Goal: Task Accomplishment & Management: Use online tool/utility

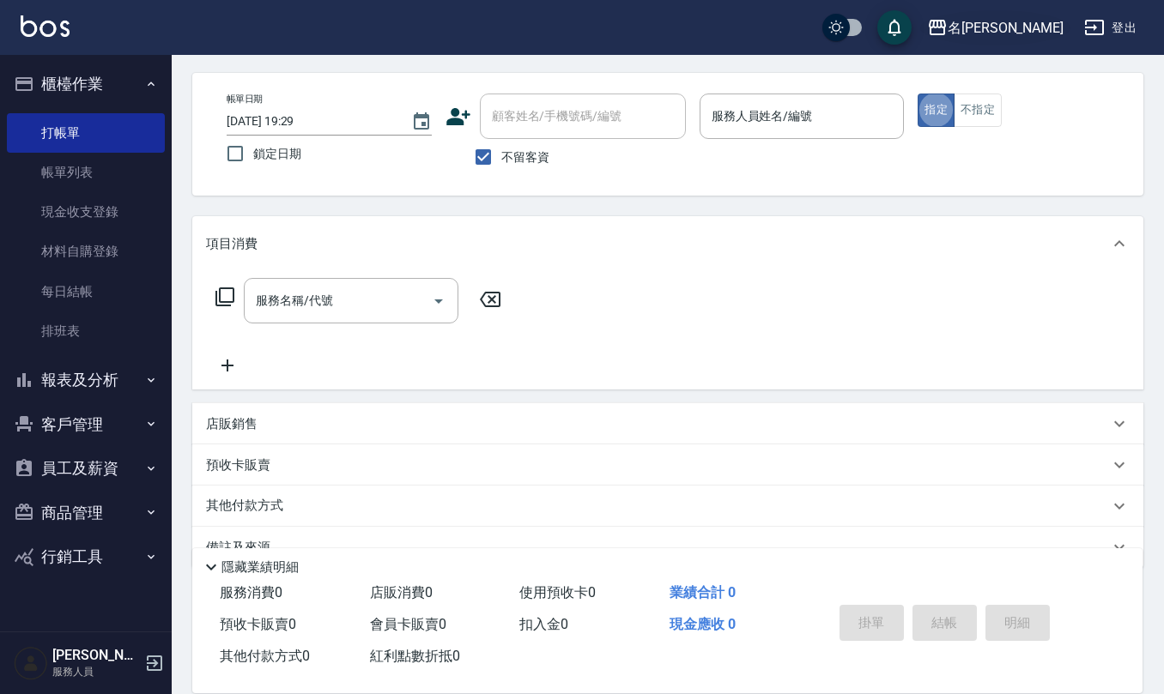
scroll to position [100, 0]
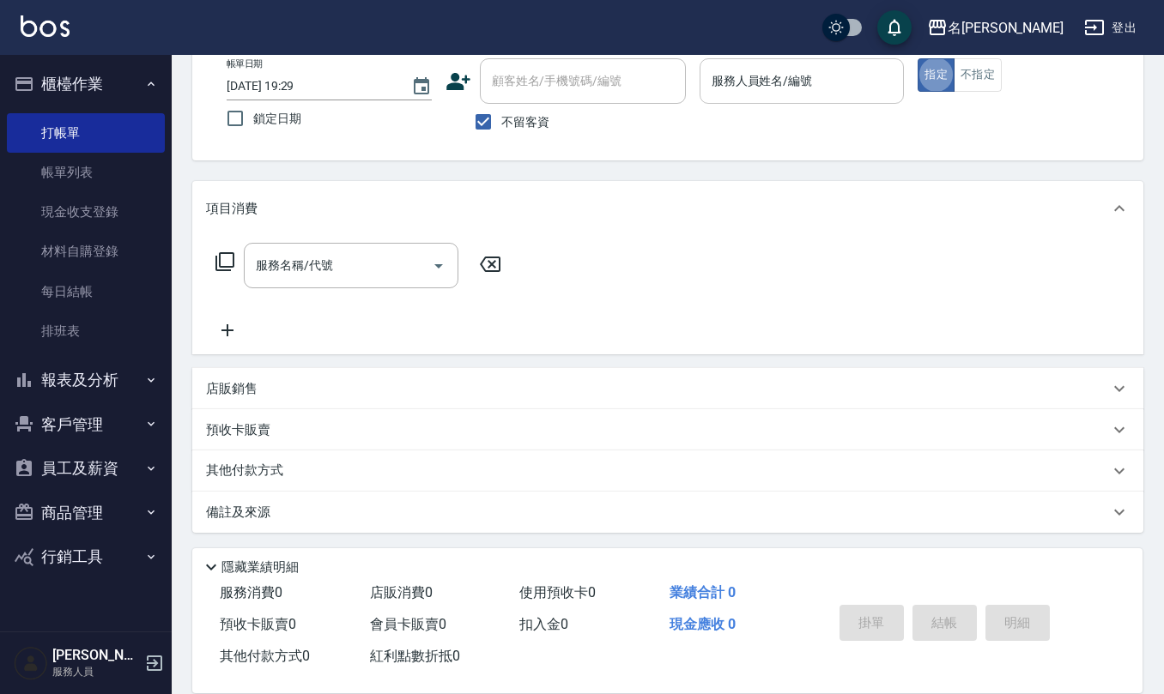
click at [773, 69] on div "服務人員姓名/編號 服務人員姓名/編號" at bounding box center [801, 80] width 205 height 45
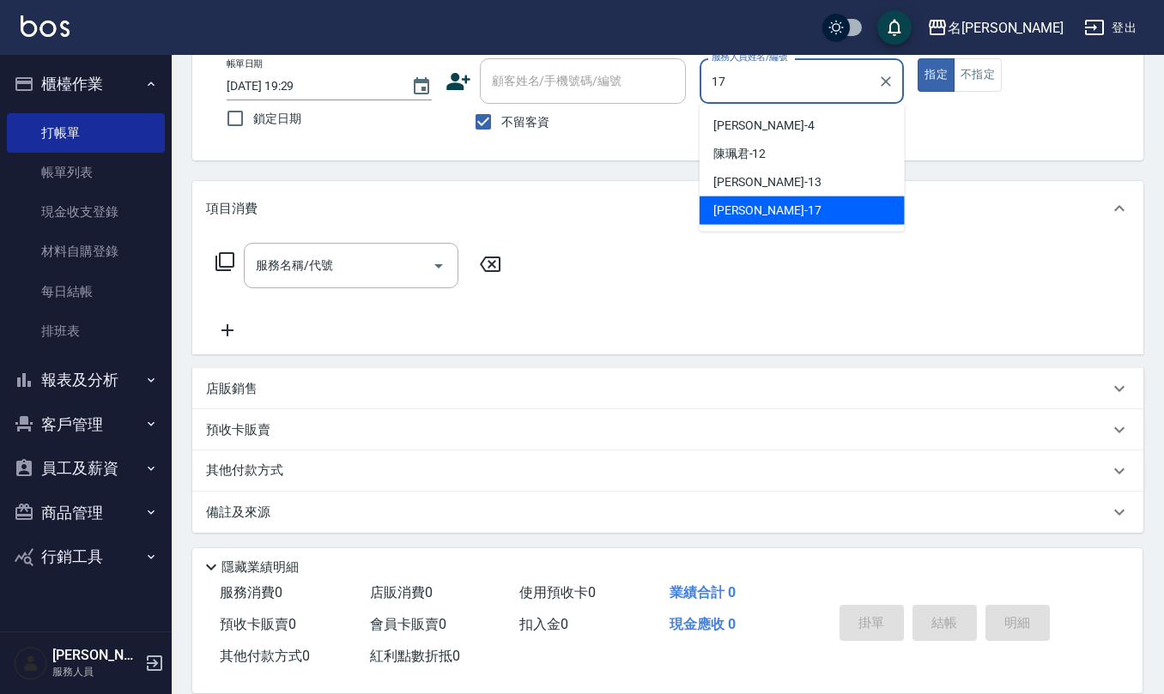
type input "[PERSON_NAME]-17"
type button "true"
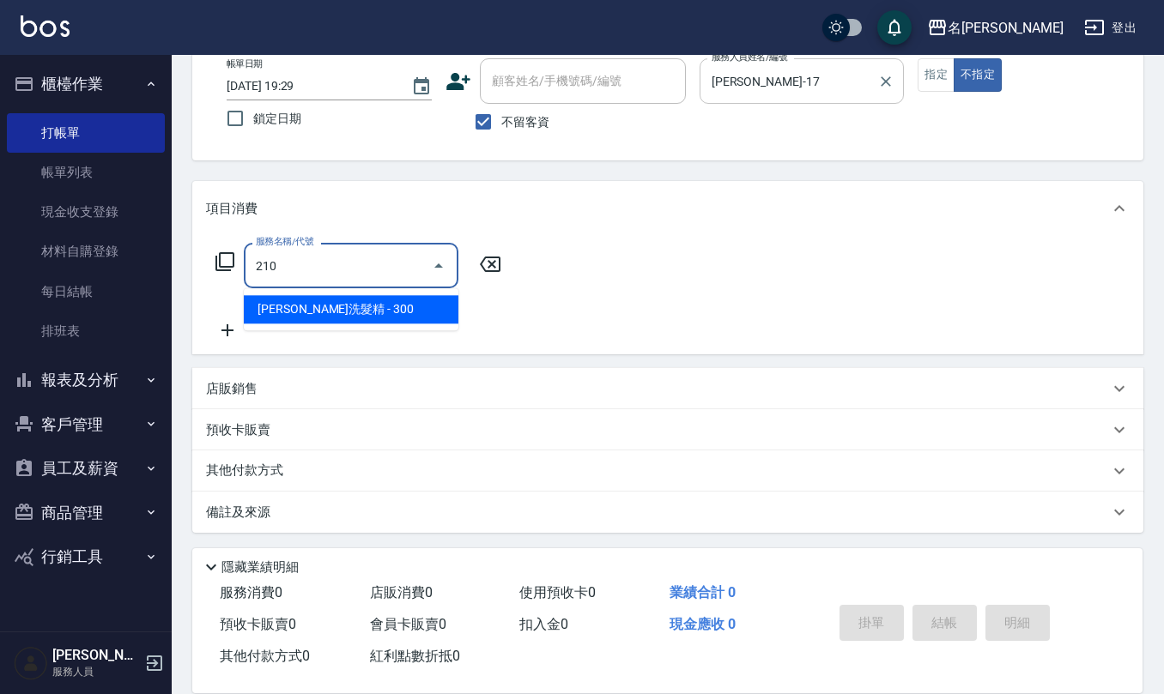
type input "歐娜洗髮精(210)"
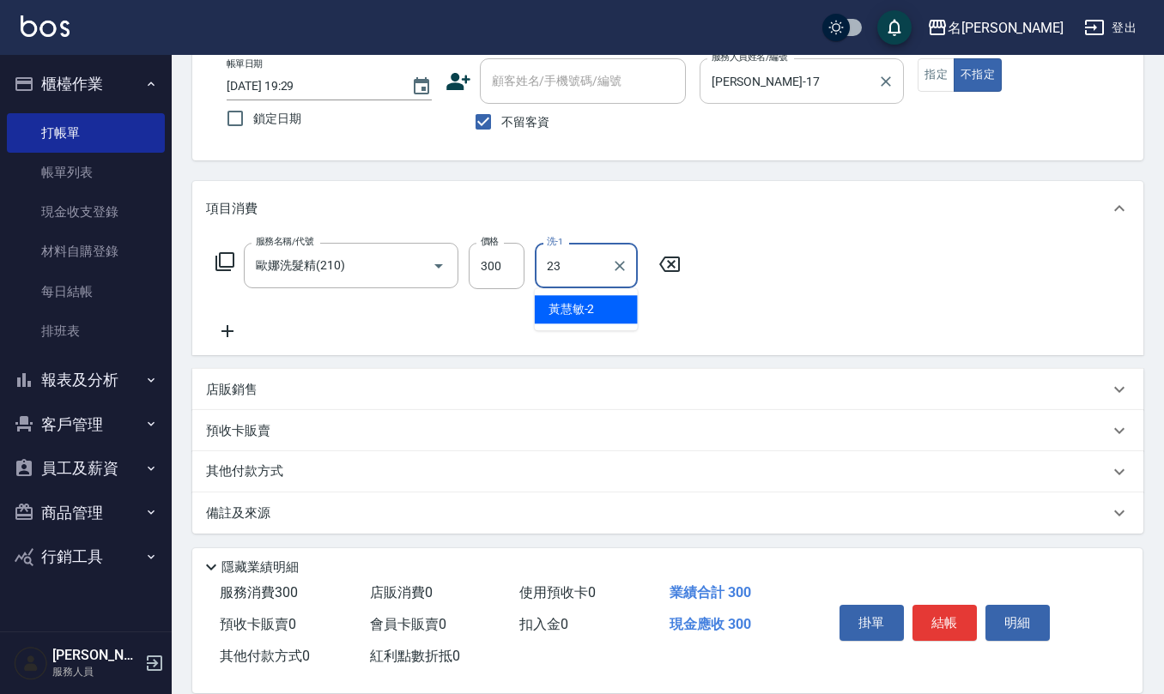
type input "[PERSON_NAME]-23"
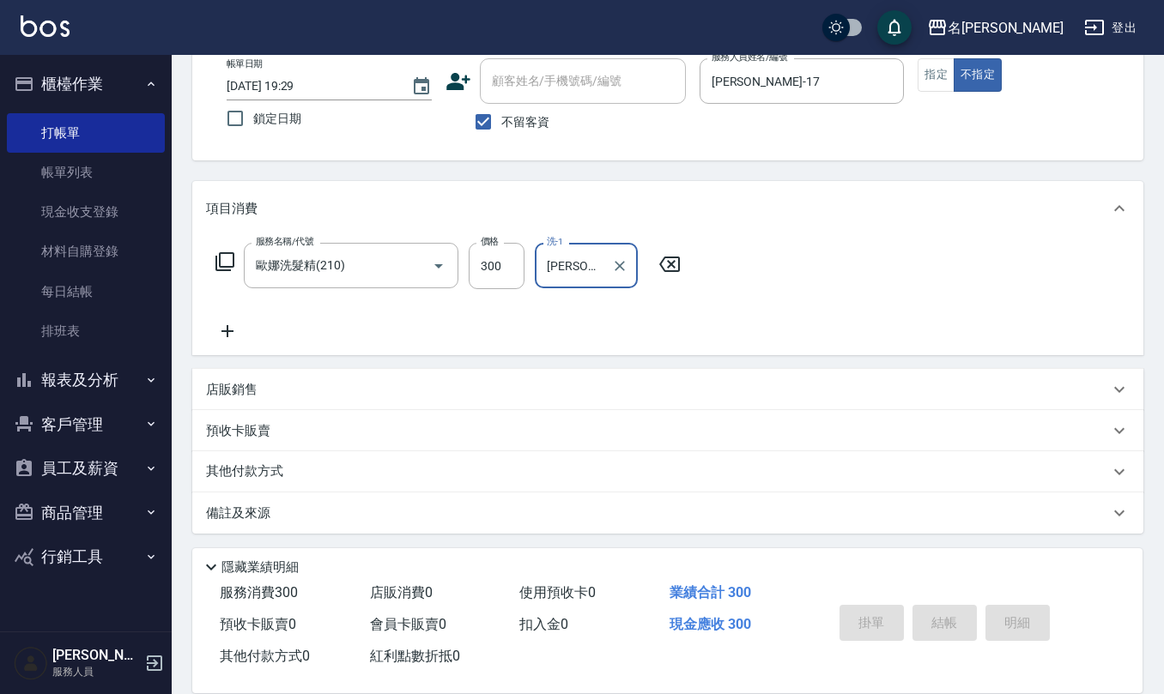
type input "[DATE] 20:18"
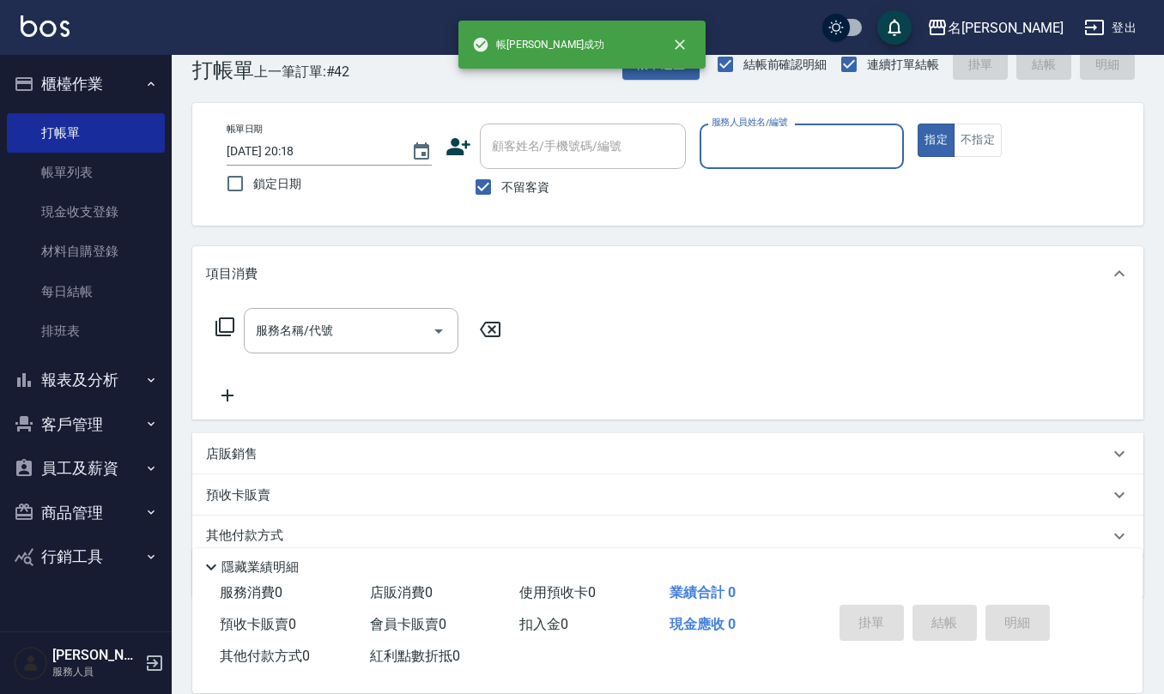
scroll to position [0, 0]
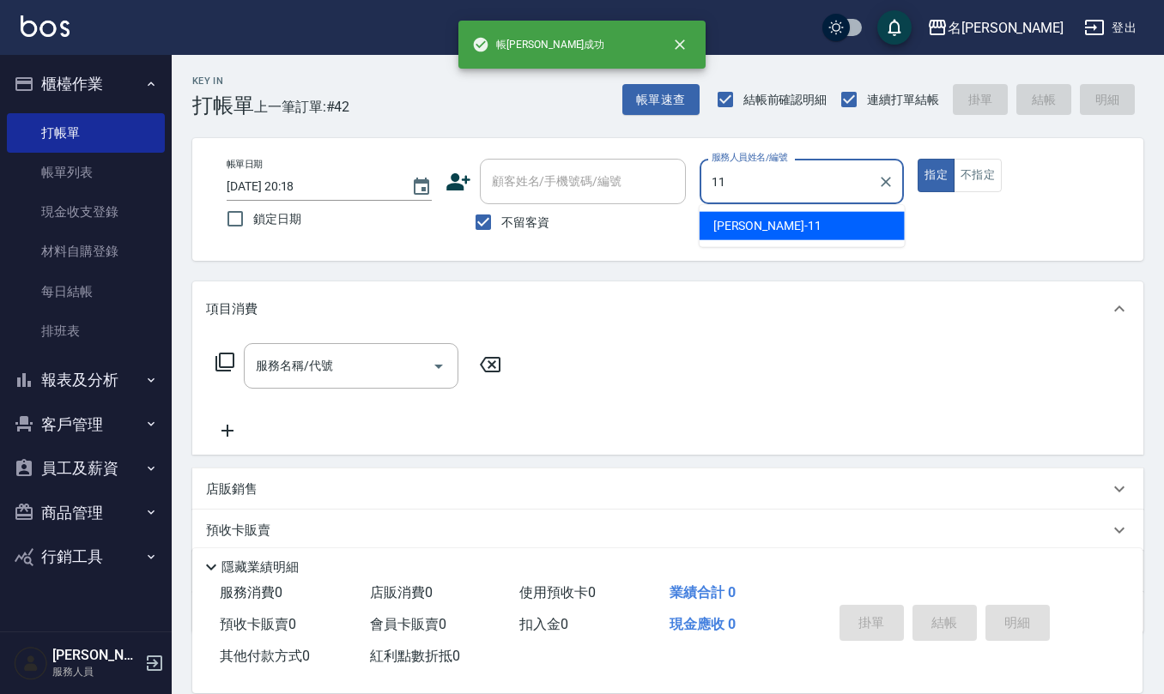
type input "[PERSON_NAME]橙-11"
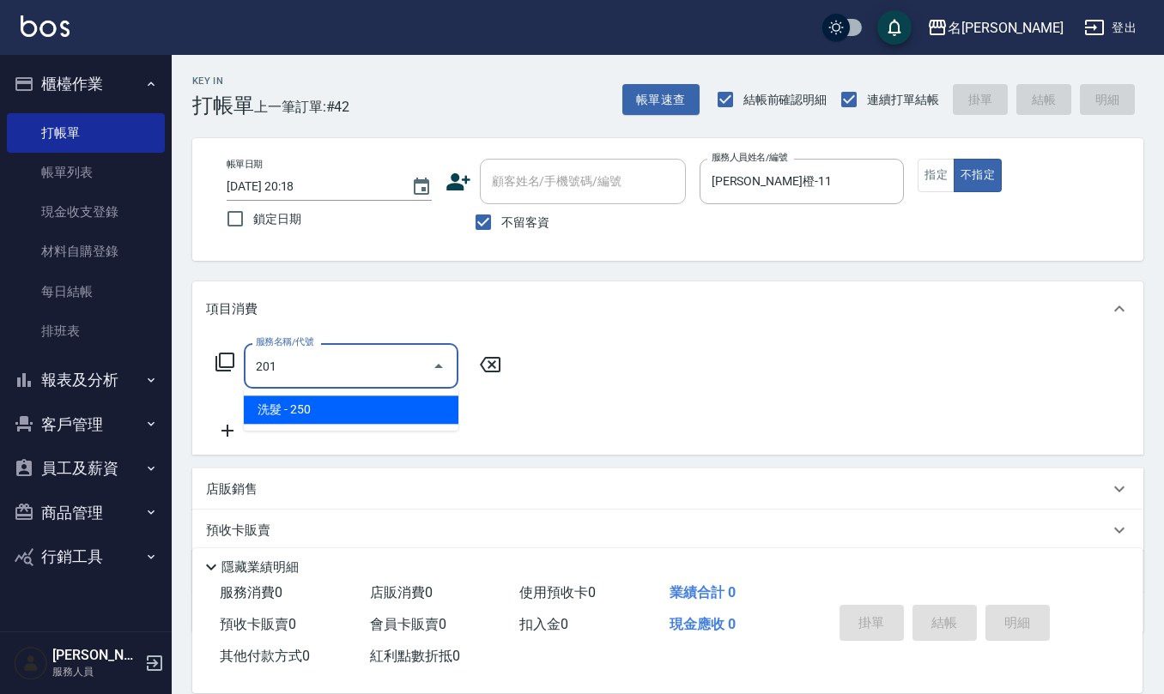
type input "洗髮(201)"
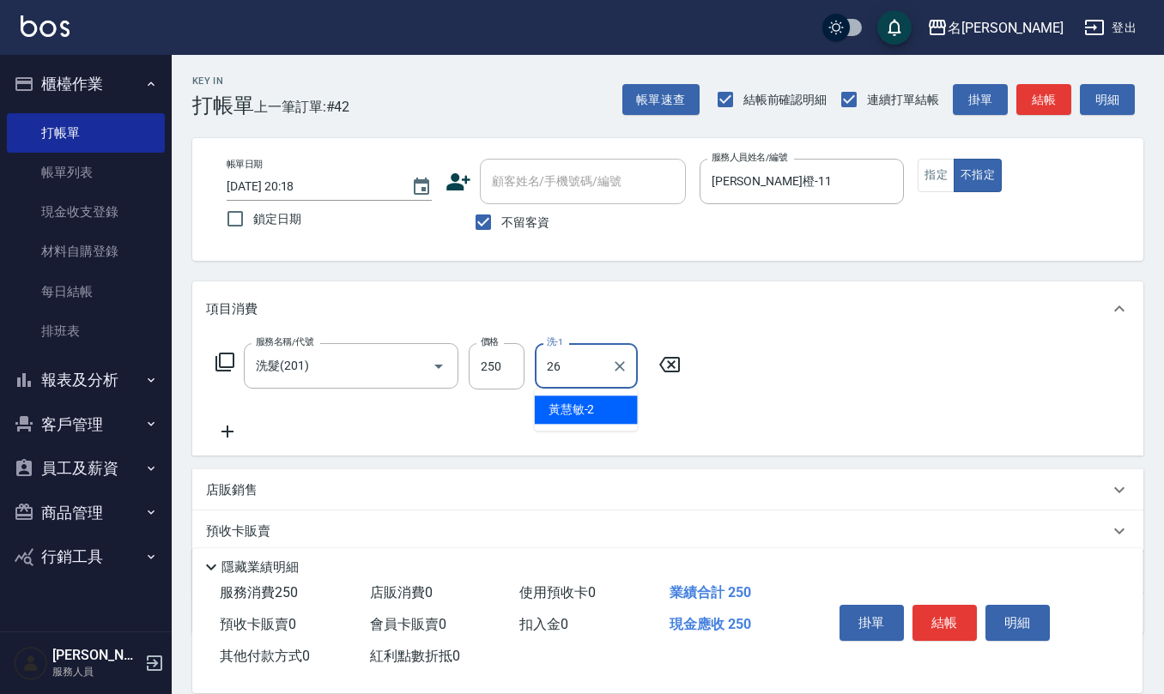
type input "[PERSON_NAME]-26"
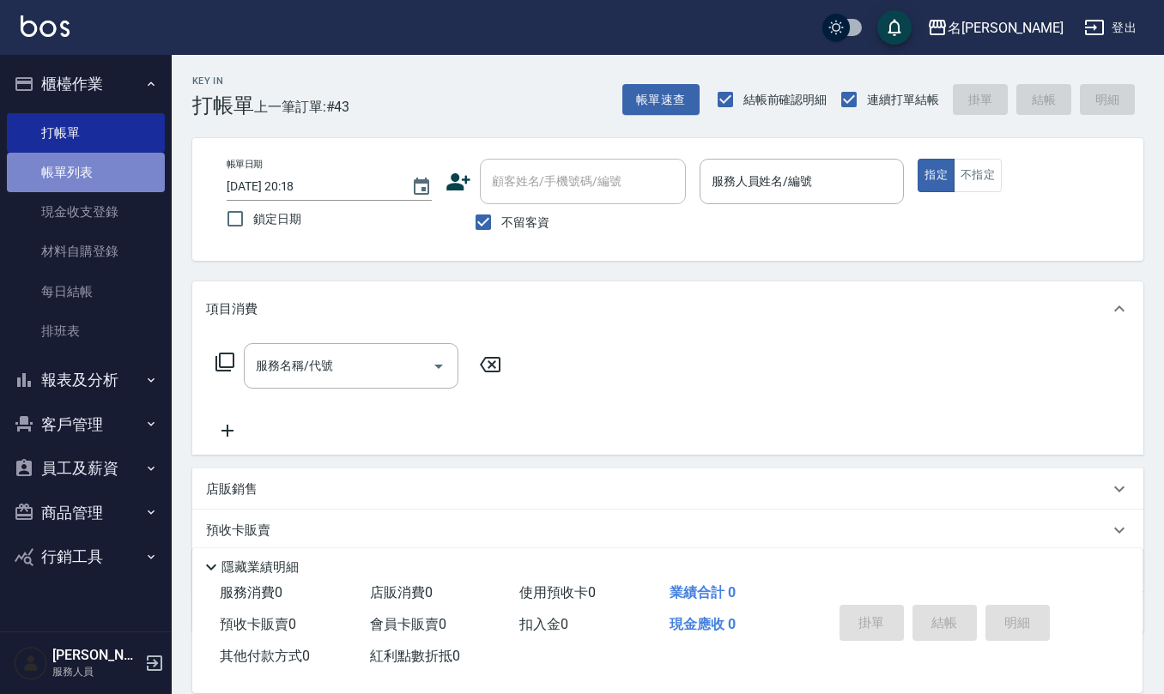
click at [76, 165] on link "帳單列表" at bounding box center [86, 172] width 158 height 39
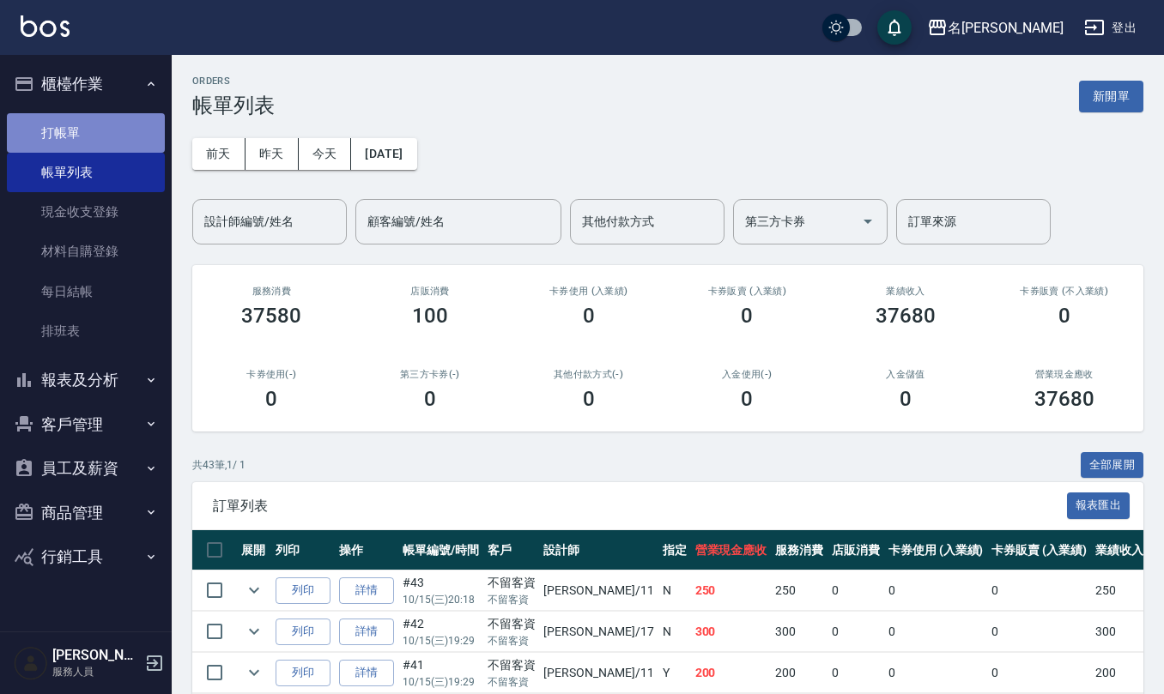
click at [83, 139] on link "打帳單" at bounding box center [86, 132] width 158 height 39
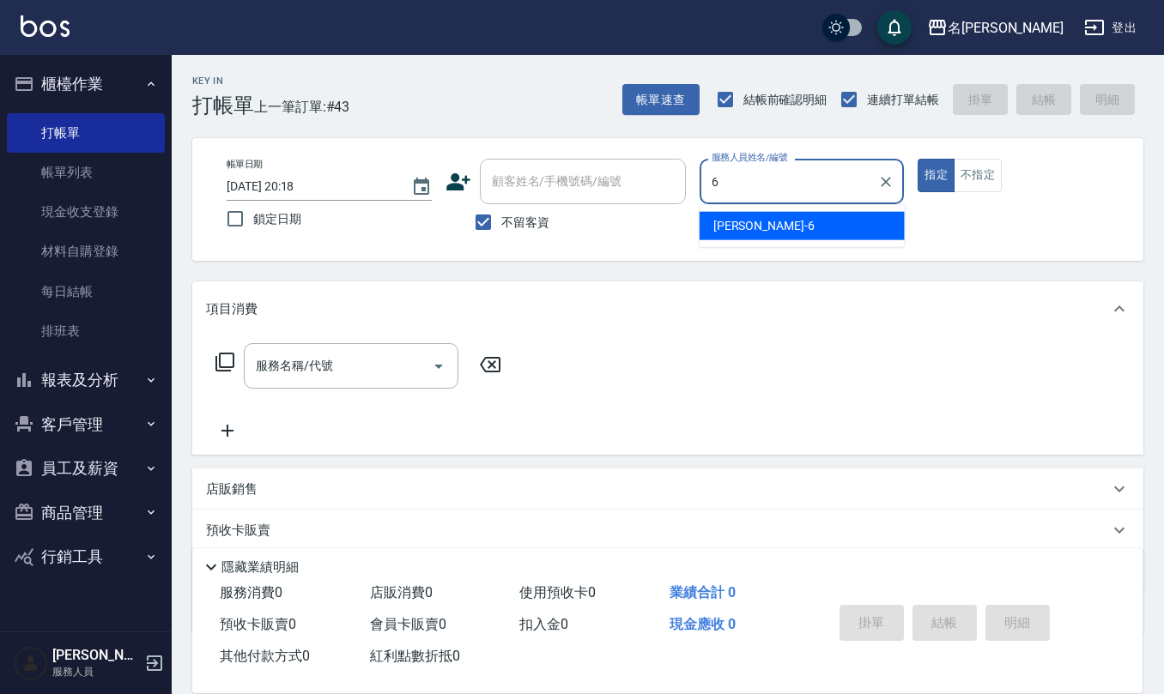
type input "[PERSON_NAME]-6"
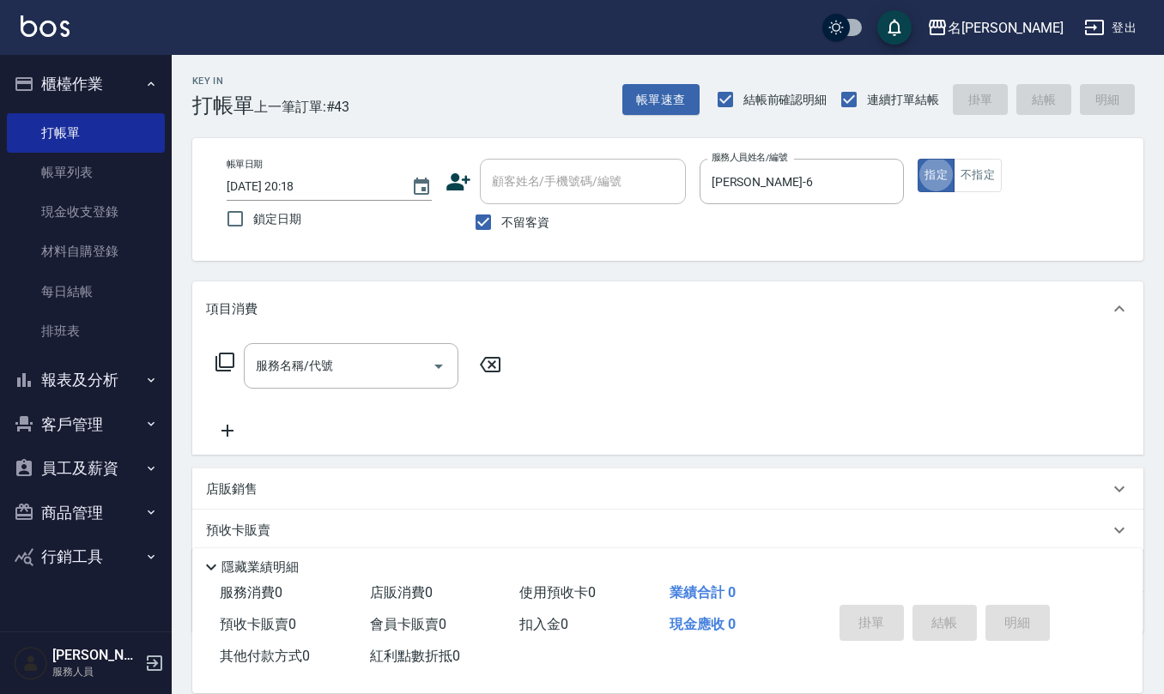
type button "true"
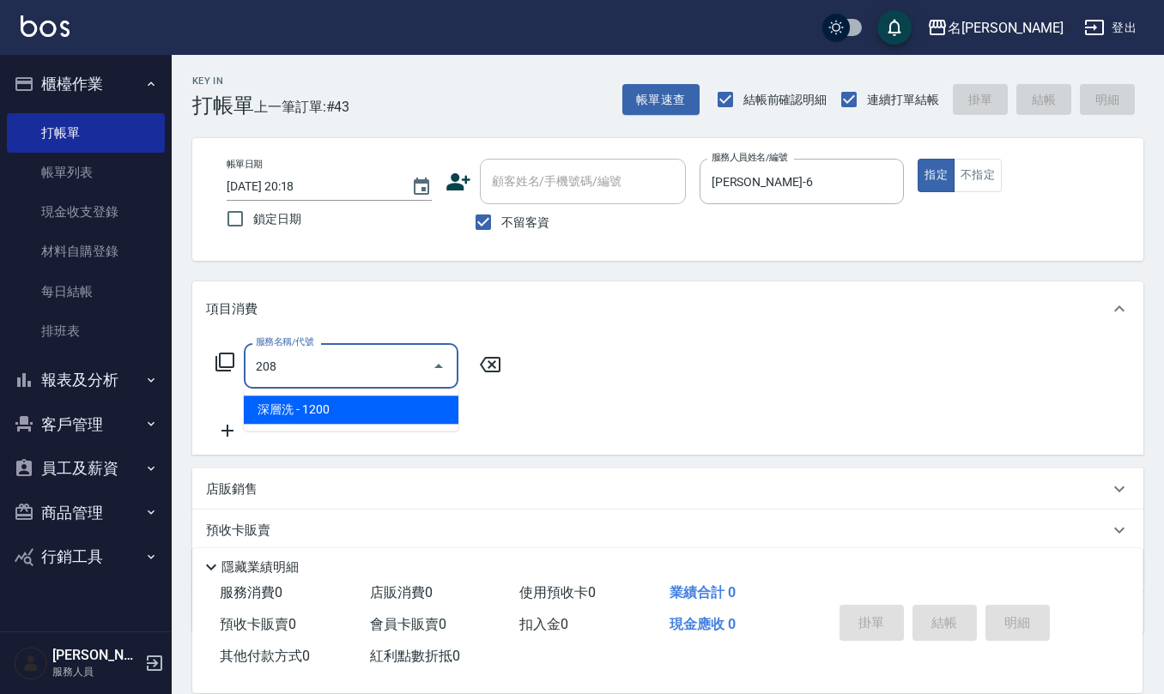
type input "深層洗(208)"
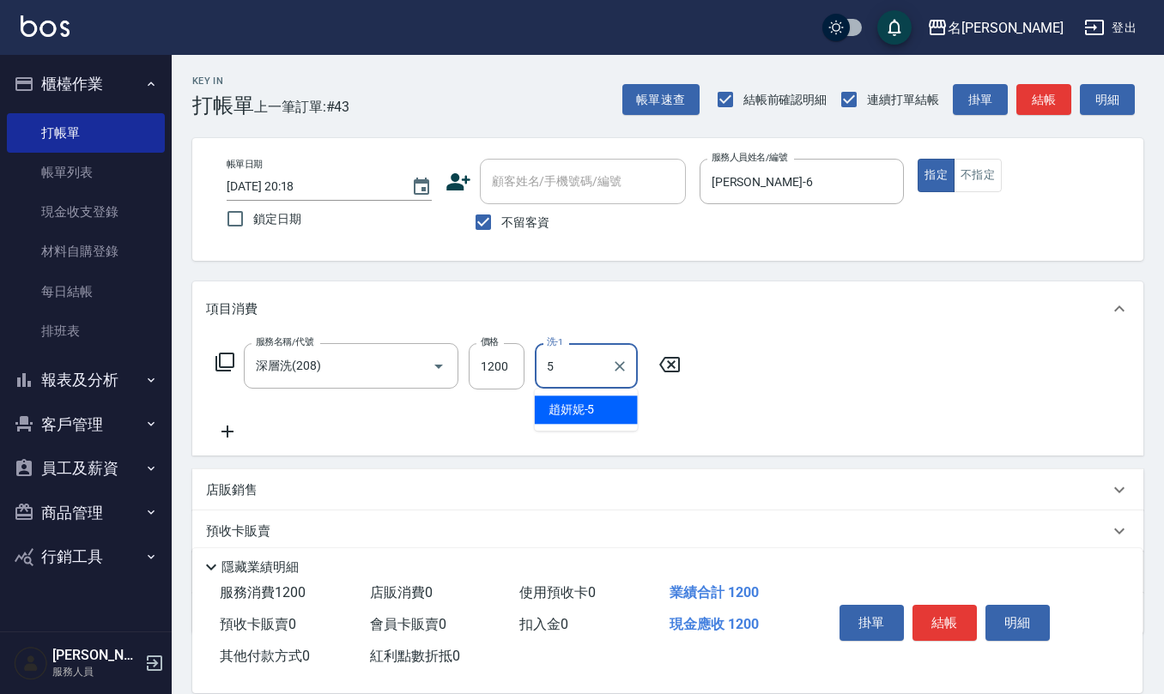
type input "[PERSON_NAME]5"
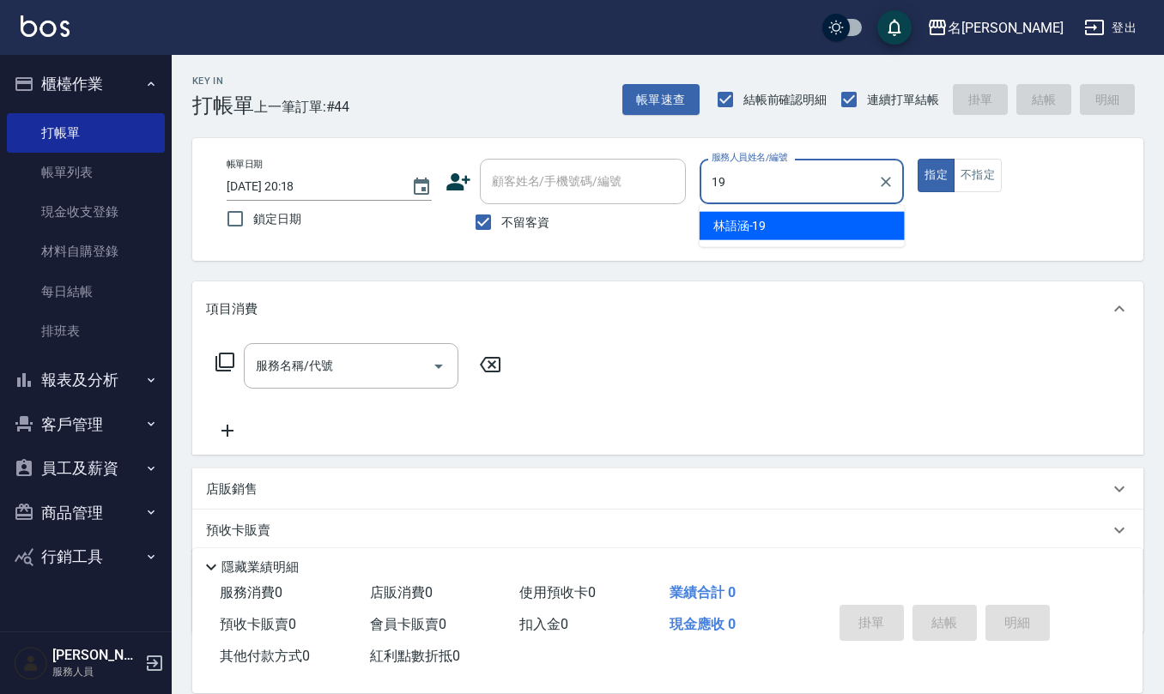
type input "[PERSON_NAME]-19"
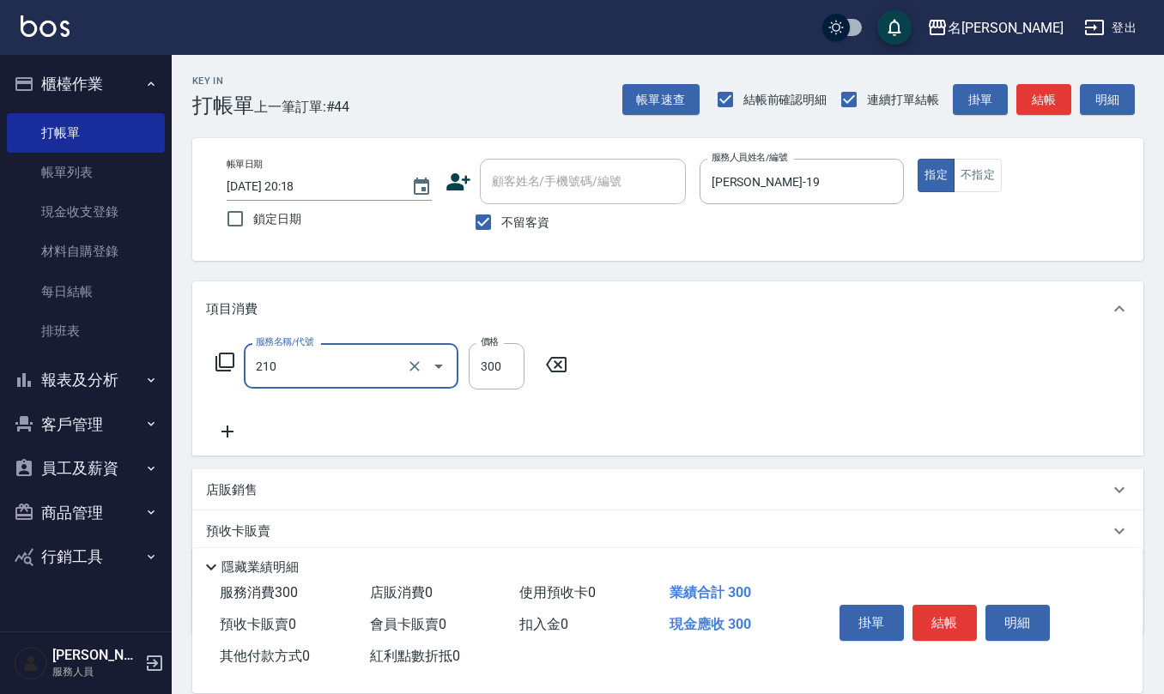
type input "歐娜洗髮精(210)"
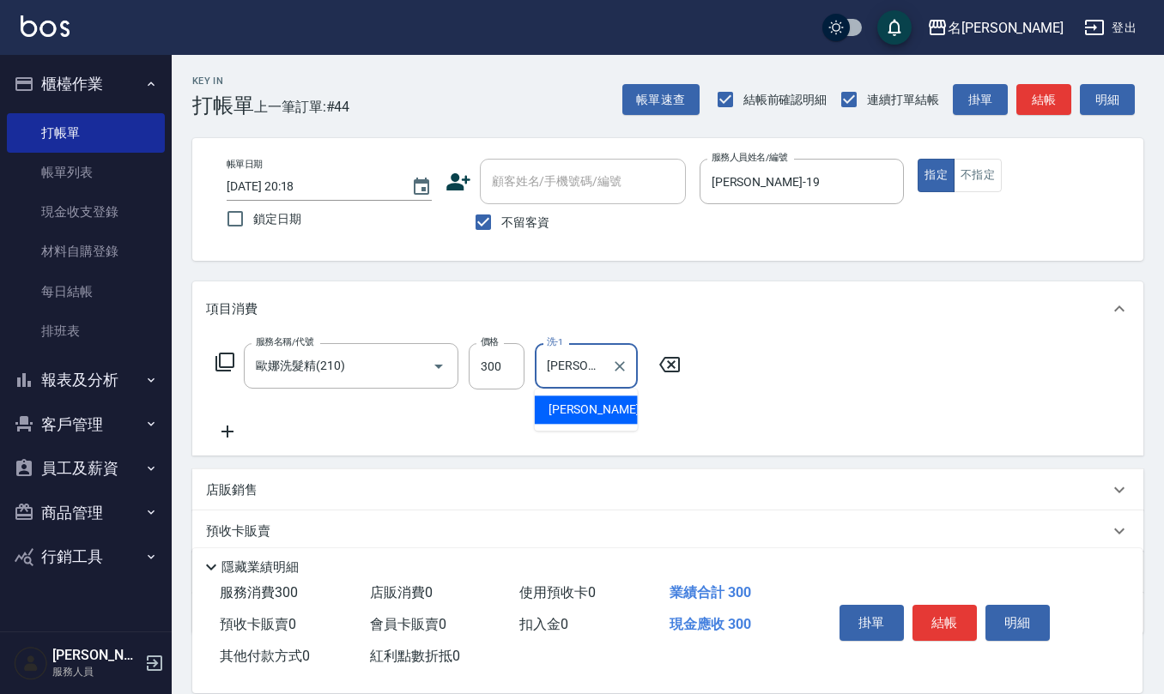
type input "[PERSON_NAME]橙-11"
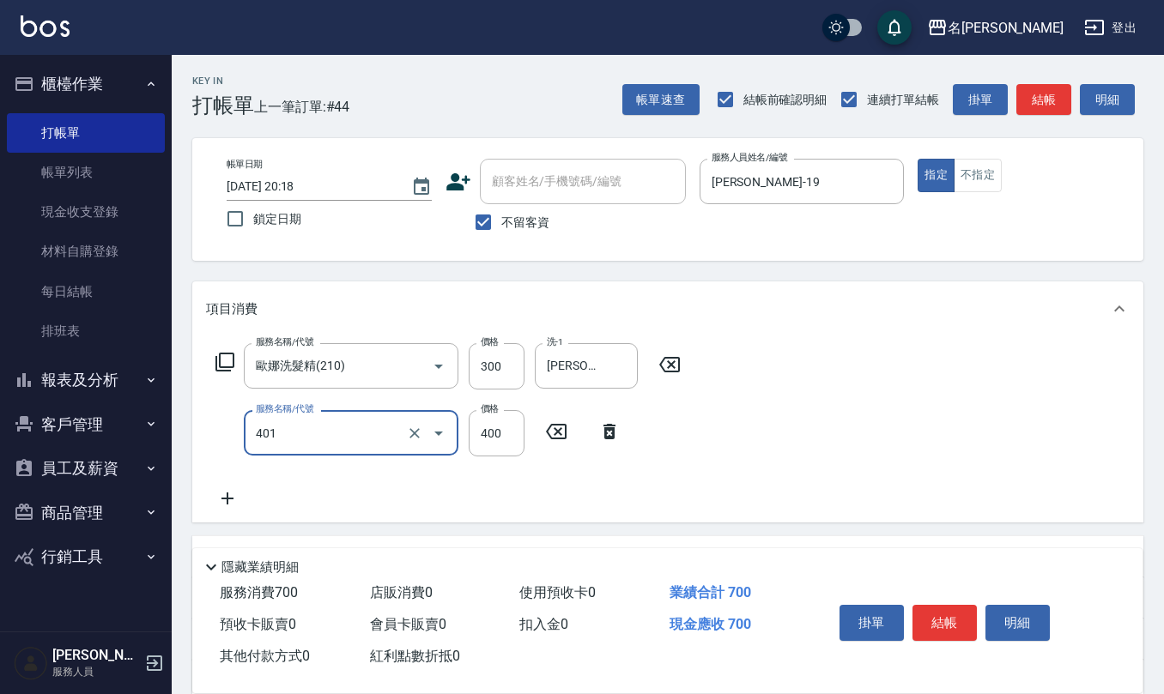
type input "剪髮(401)"
type input "500"
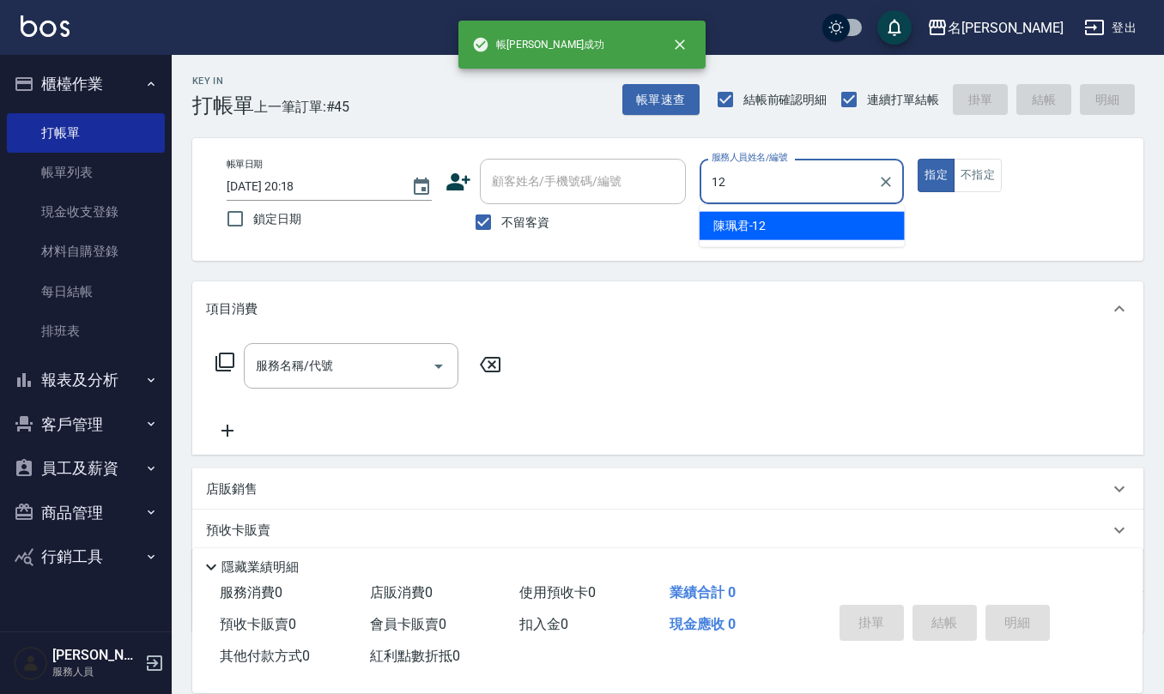
type input "[PERSON_NAME]-12"
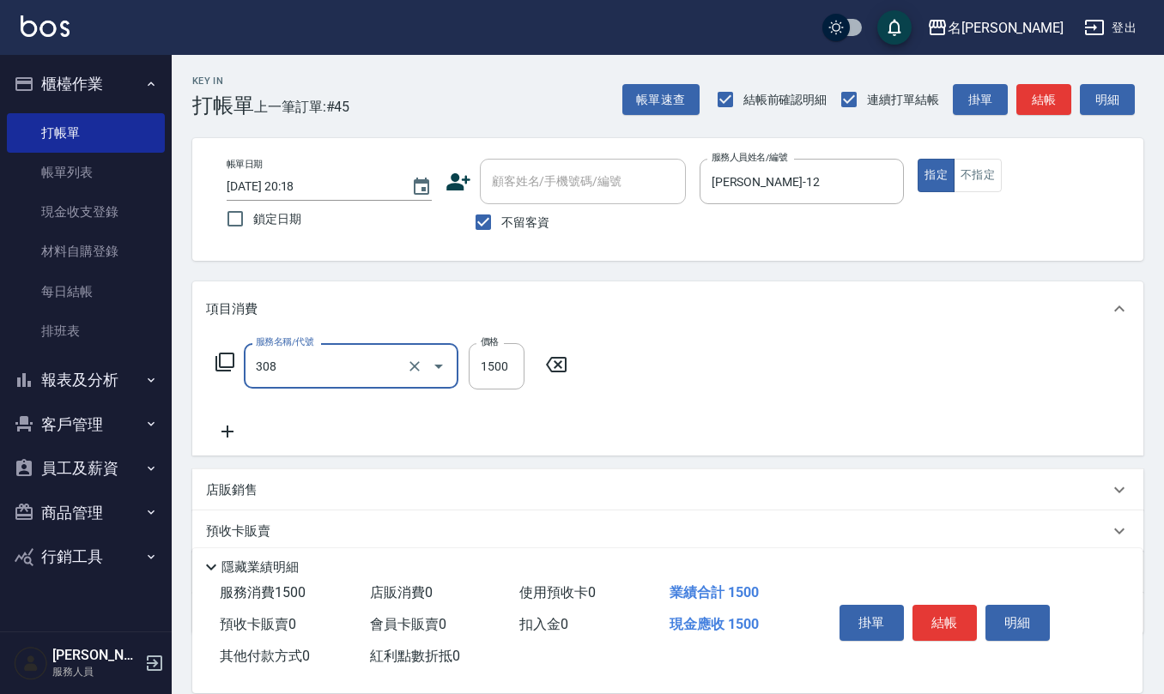
type input "效能離子燙1500(308)"
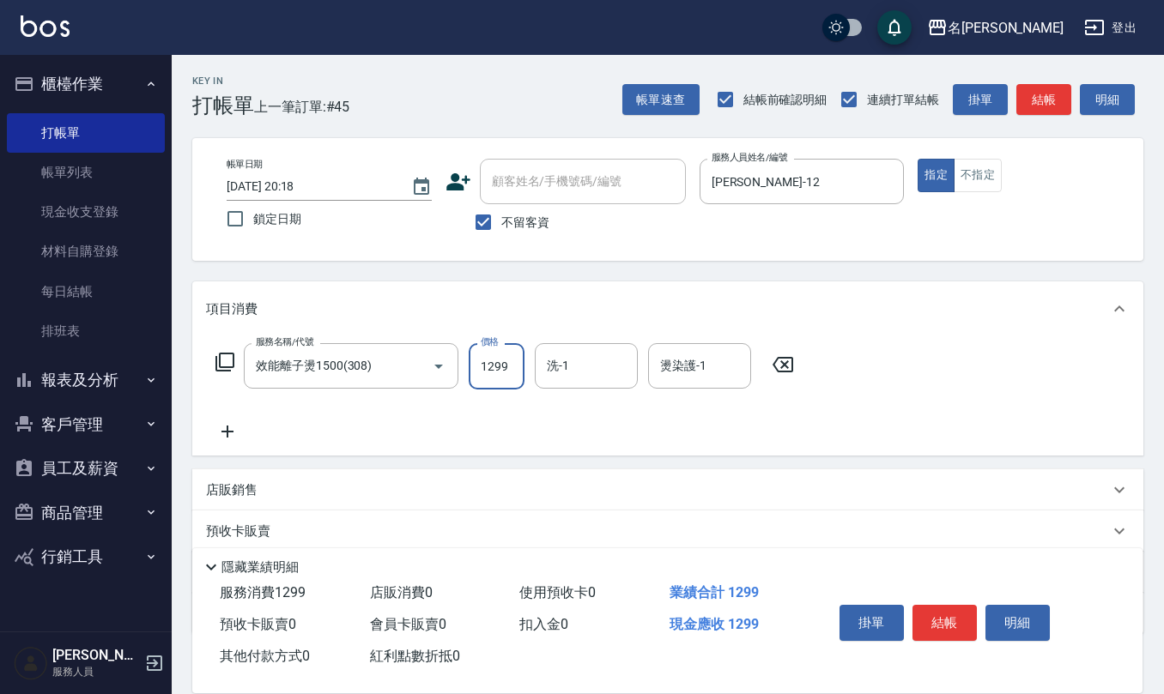
type input "1299"
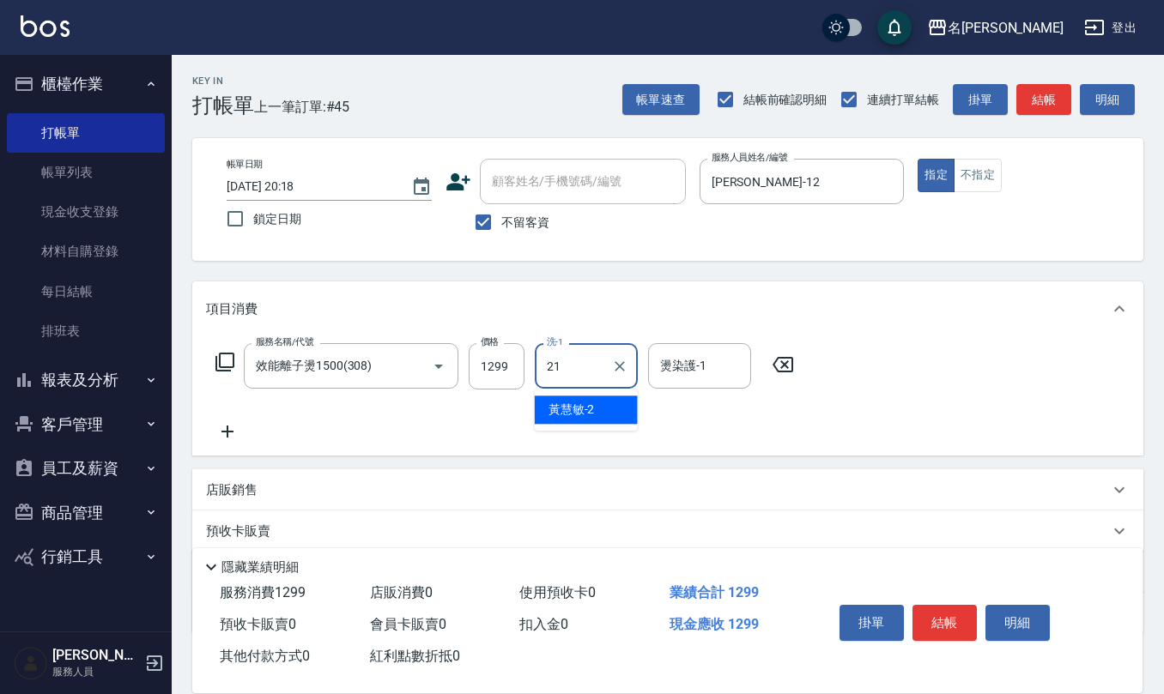
type input "[PERSON_NAME]-21"
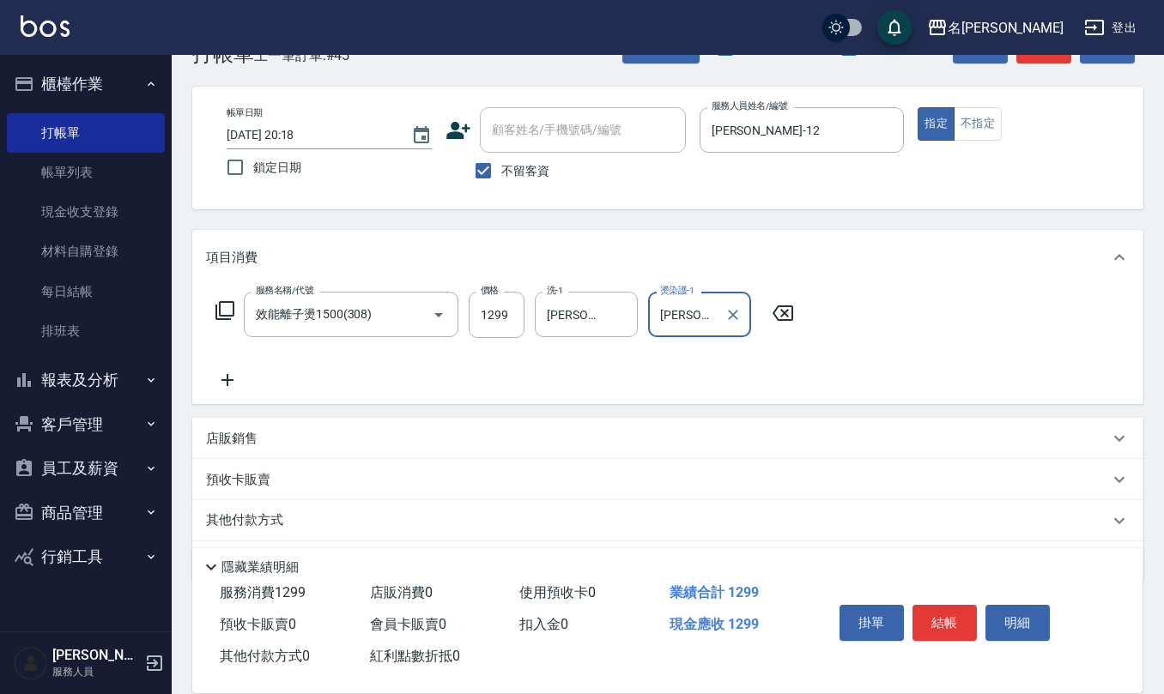
scroll to position [100, 0]
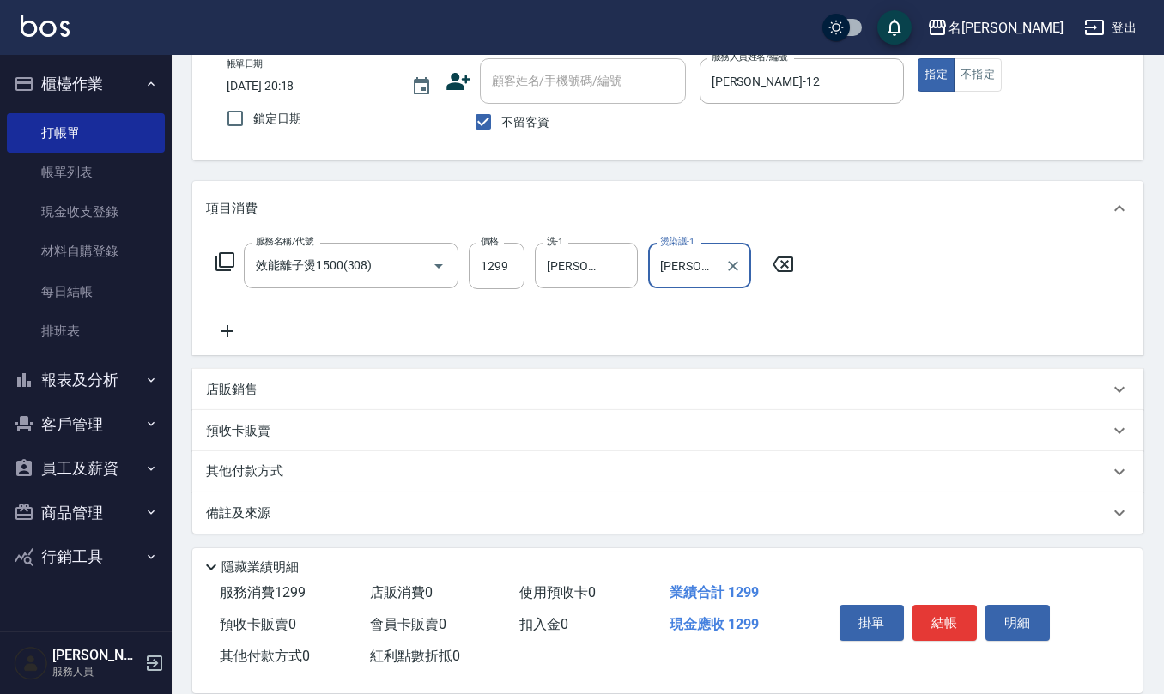
type input "[PERSON_NAME]-21"
drag, startPoint x: 290, startPoint y: 522, endPoint x: 275, endPoint y: 488, distance: 36.9
click at [287, 519] on div "備註及來源" at bounding box center [657, 514] width 903 height 18
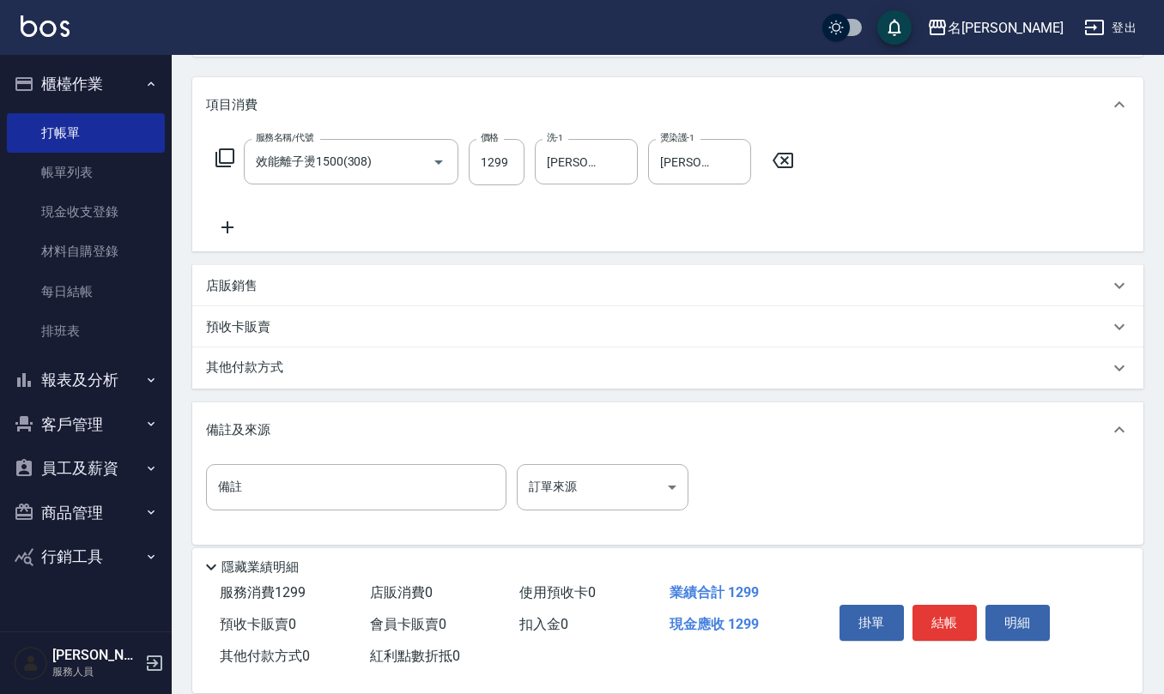
scroll to position [216, 0]
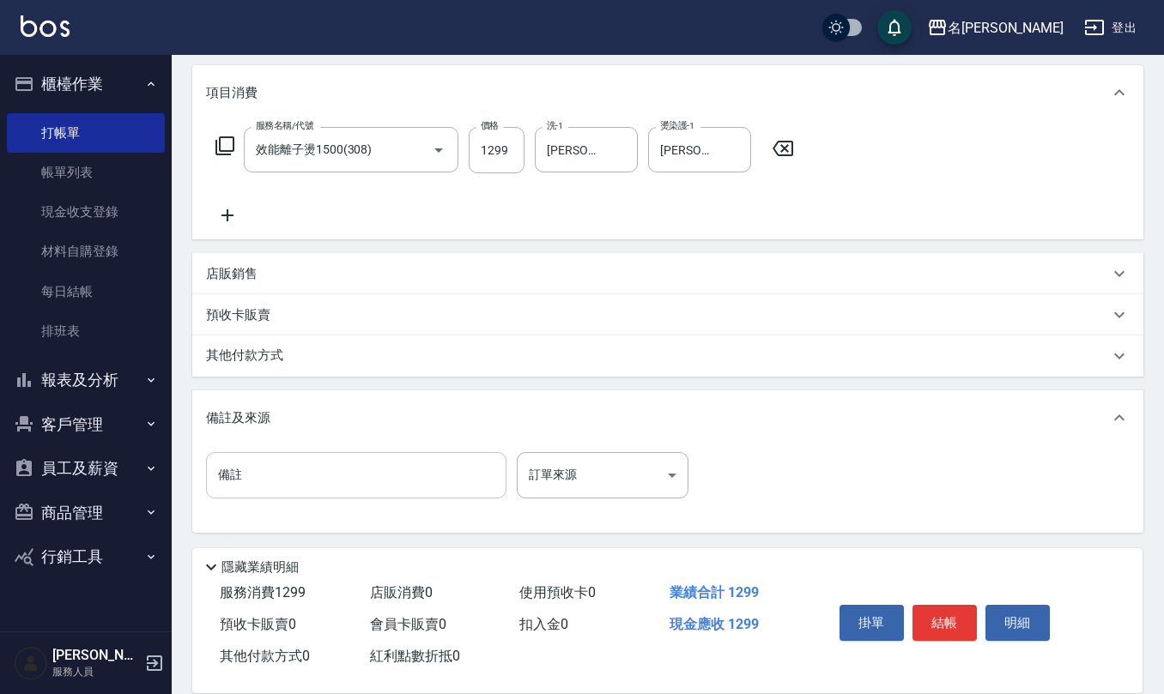
click at [307, 457] on input "備註" at bounding box center [356, 475] width 300 height 46
type input "調配p"
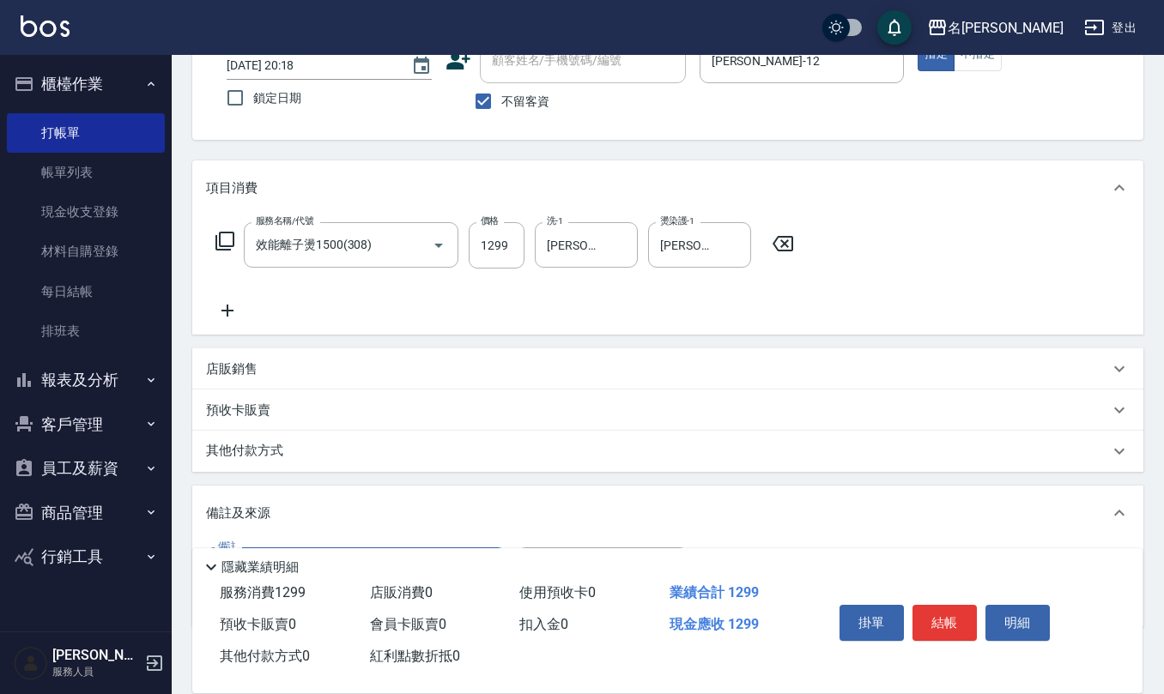
scroll to position [0, 0]
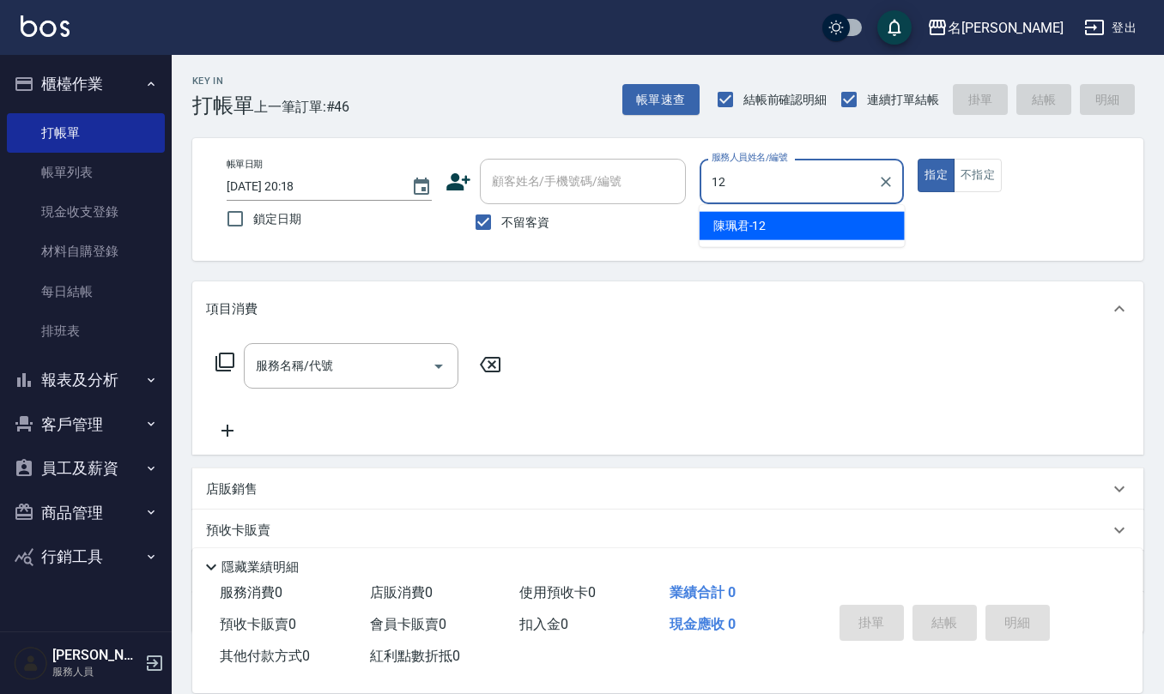
type input "[PERSON_NAME]-12"
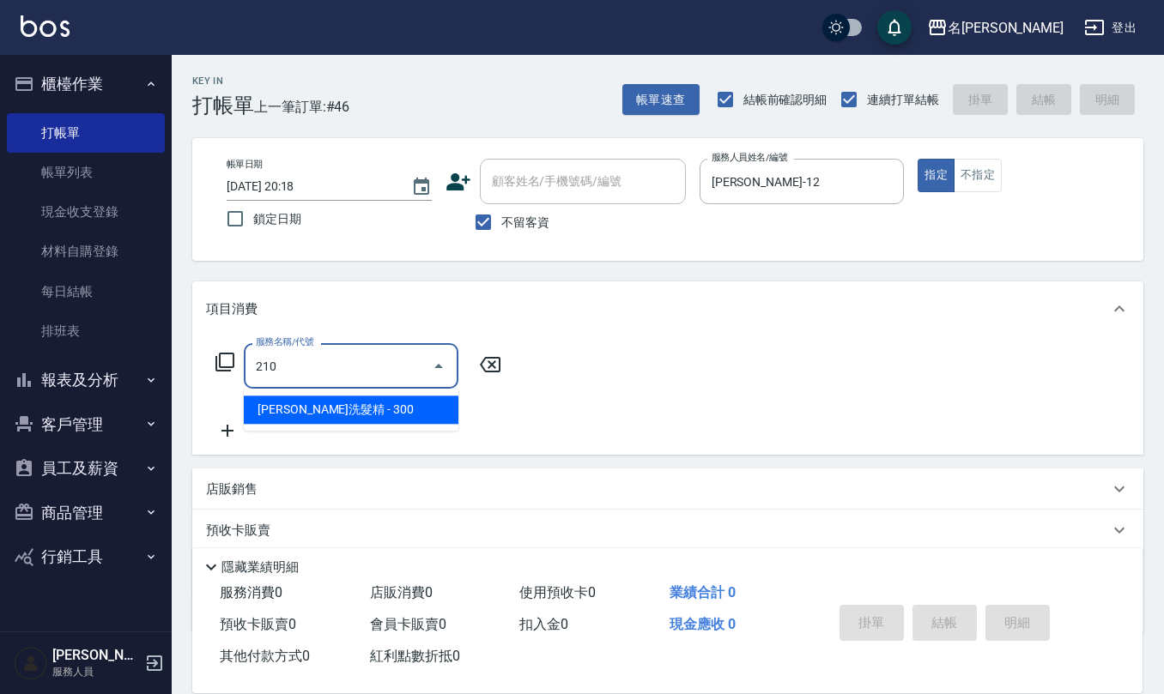
type input "歐娜洗髮精(210)"
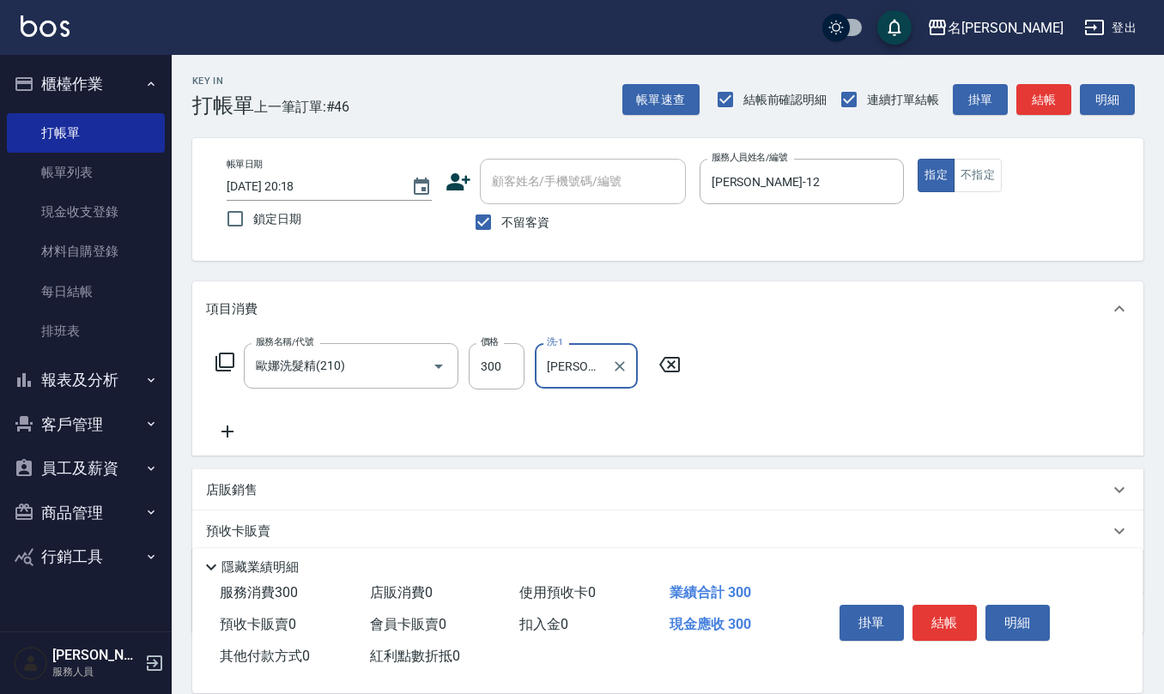
type input "[PERSON_NAME]-21"
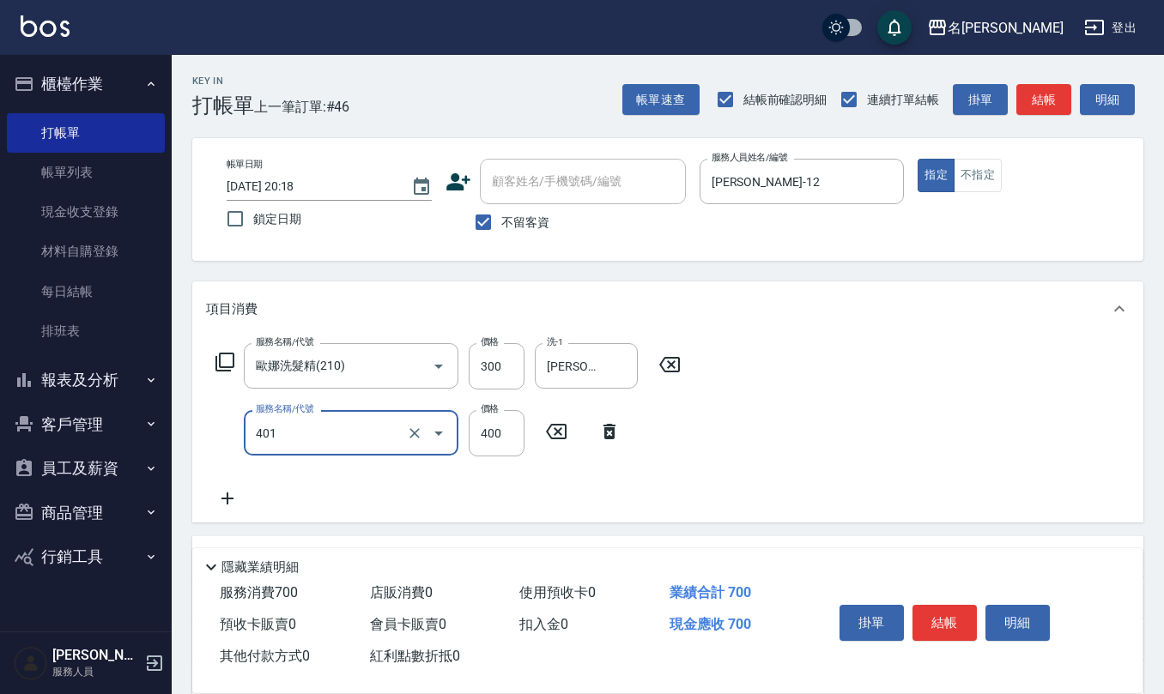
type input "剪髮(401)"
type input "250"
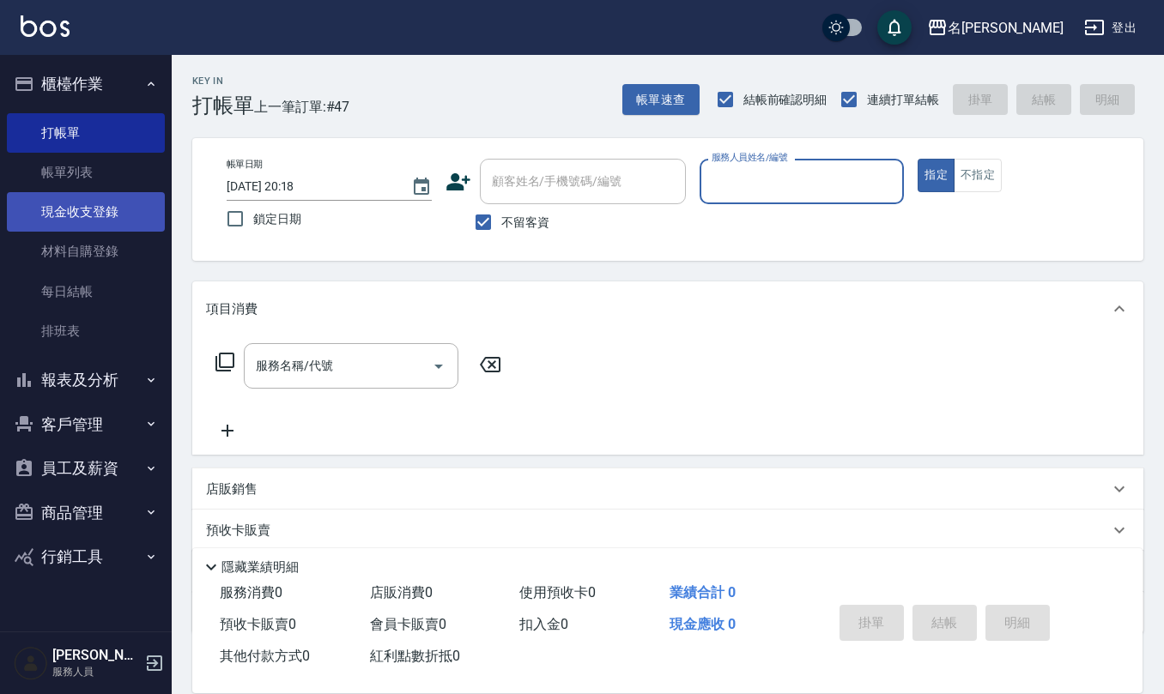
drag, startPoint x: 50, startPoint y: 190, endPoint x: 59, endPoint y: 214, distance: 25.8
click at [50, 190] on link "帳單列表" at bounding box center [86, 172] width 158 height 39
click at [59, 214] on link "現金收支登錄" at bounding box center [86, 211] width 158 height 39
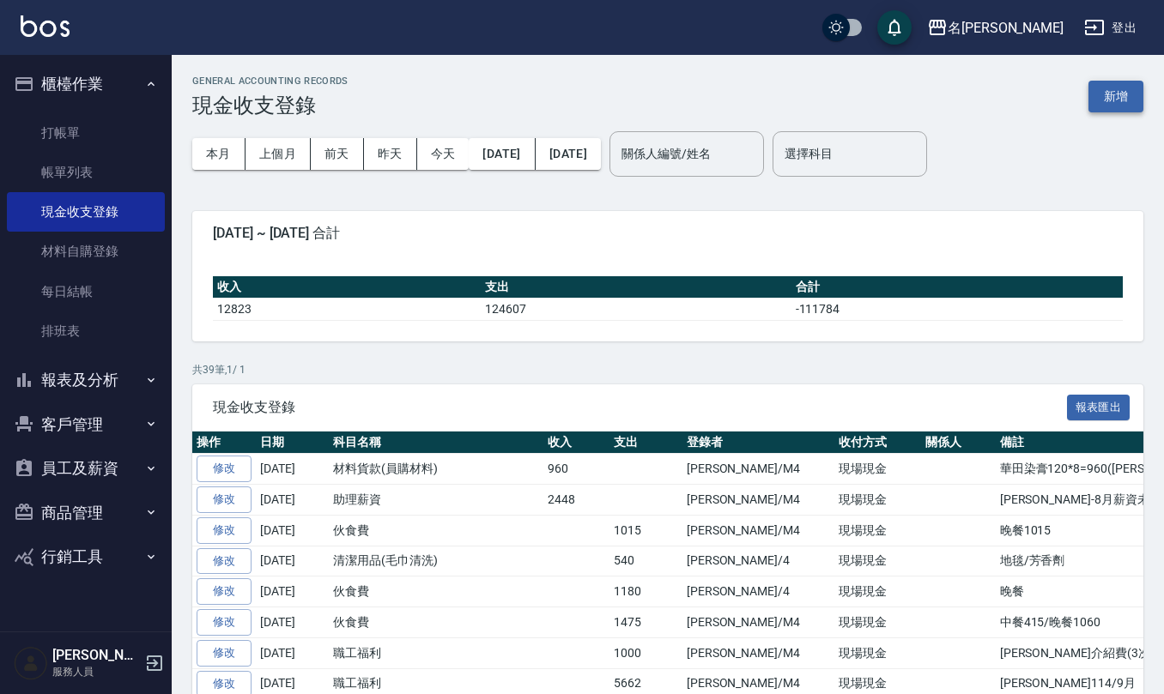
click at [1117, 94] on button "新增" at bounding box center [1115, 97] width 55 height 32
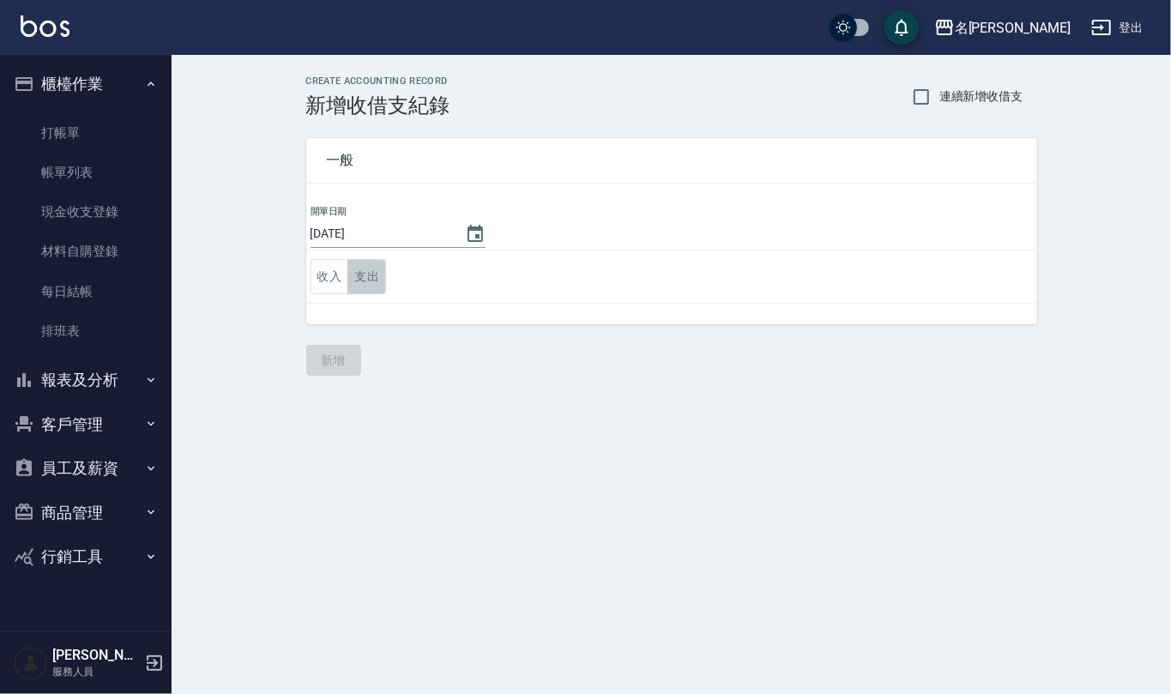
click at [369, 272] on button "支出" at bounding box center [367, 276] width 39 height 35
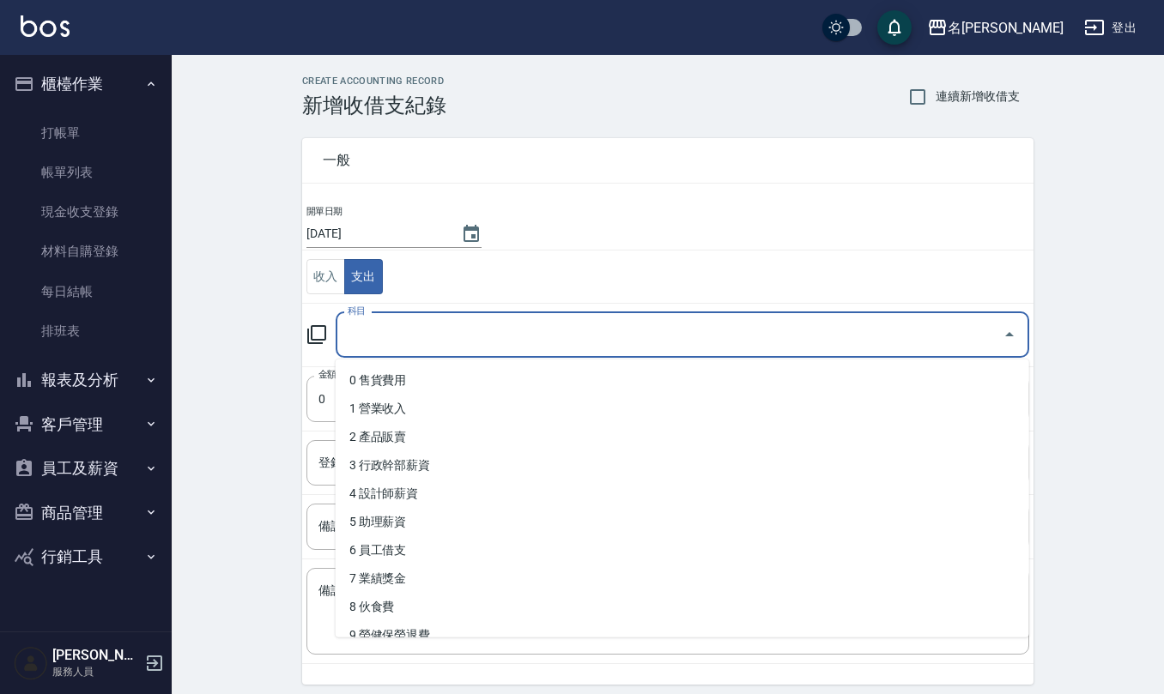
click at [413, 341] on input "科目" at bounding box center [669, 335] width 652 height 30
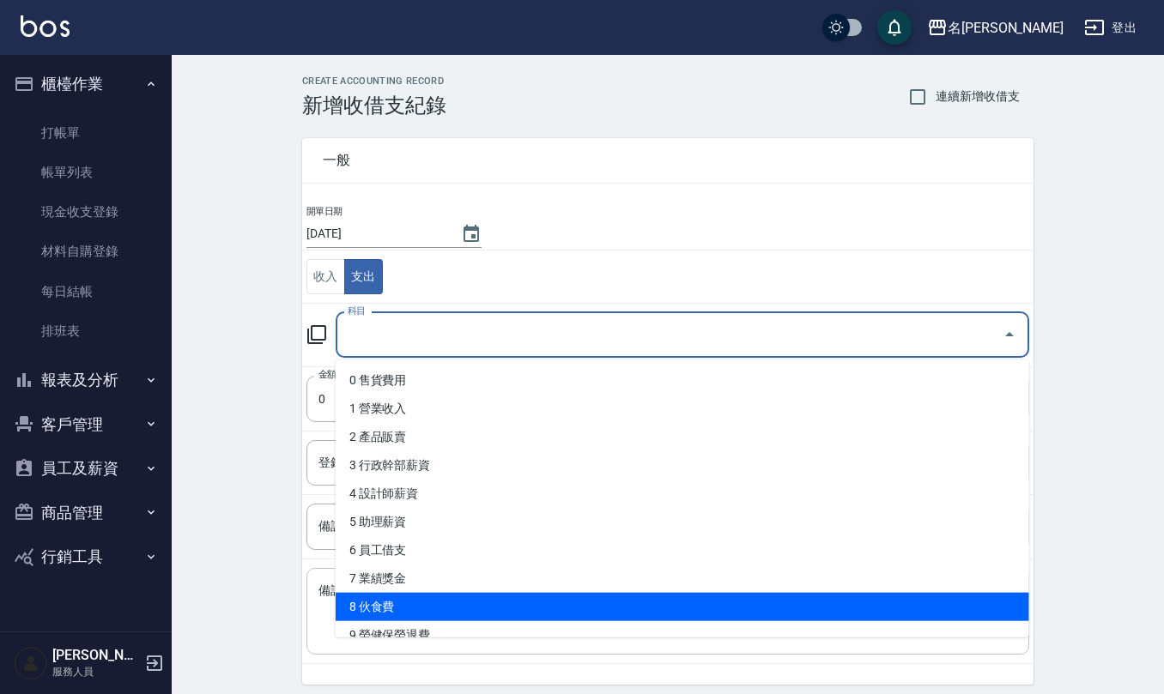
click at [388, 615] on li "8 伙食費" at bounding box center [682, 607] width 693 height 28
type input "8 伙食費"
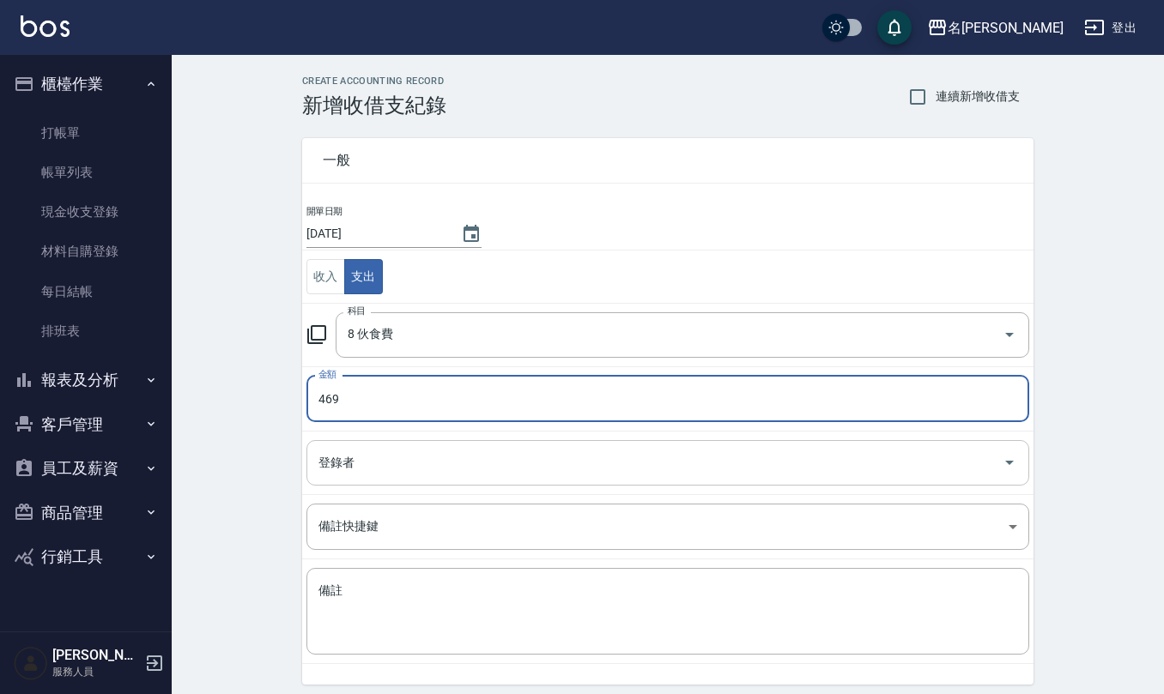
type input "469"
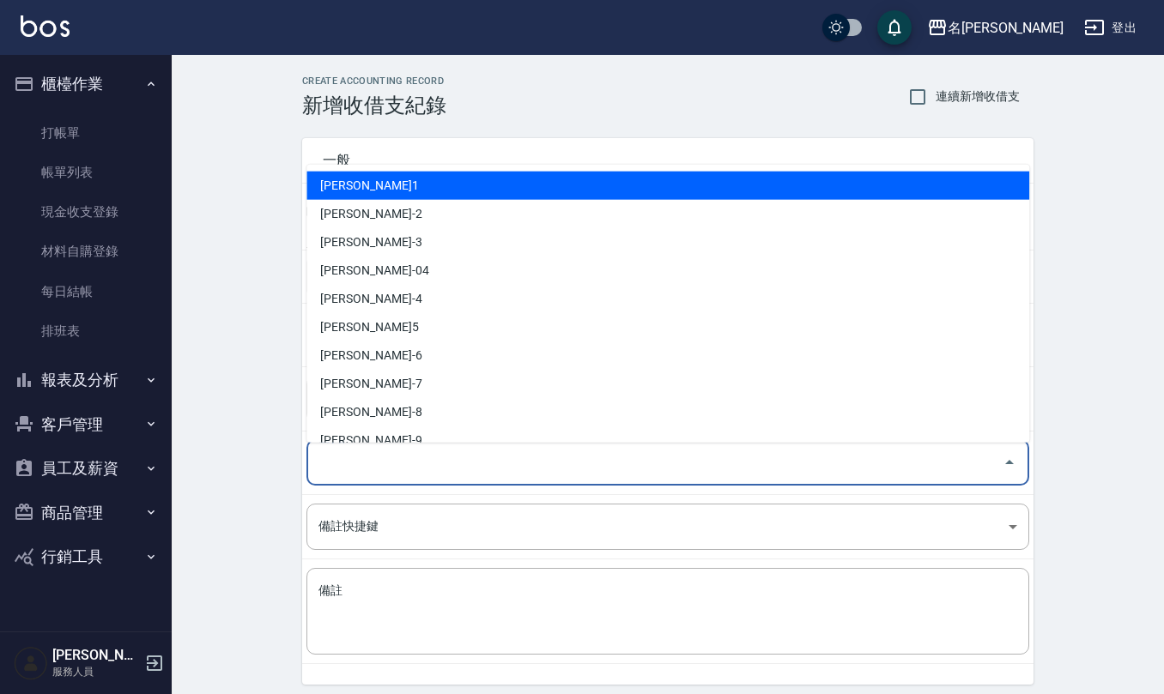
click at [386, 464] on input "登錄者" at bounding box center [654, 463] width 681 height 30
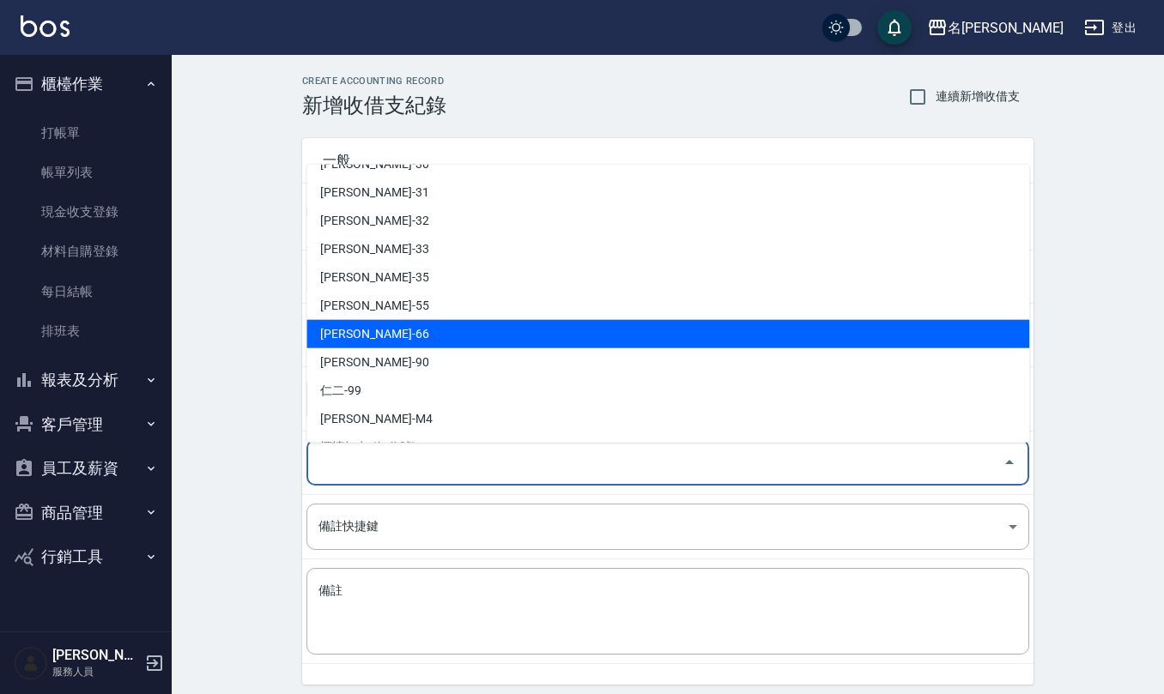
scroll to position [812, 0]
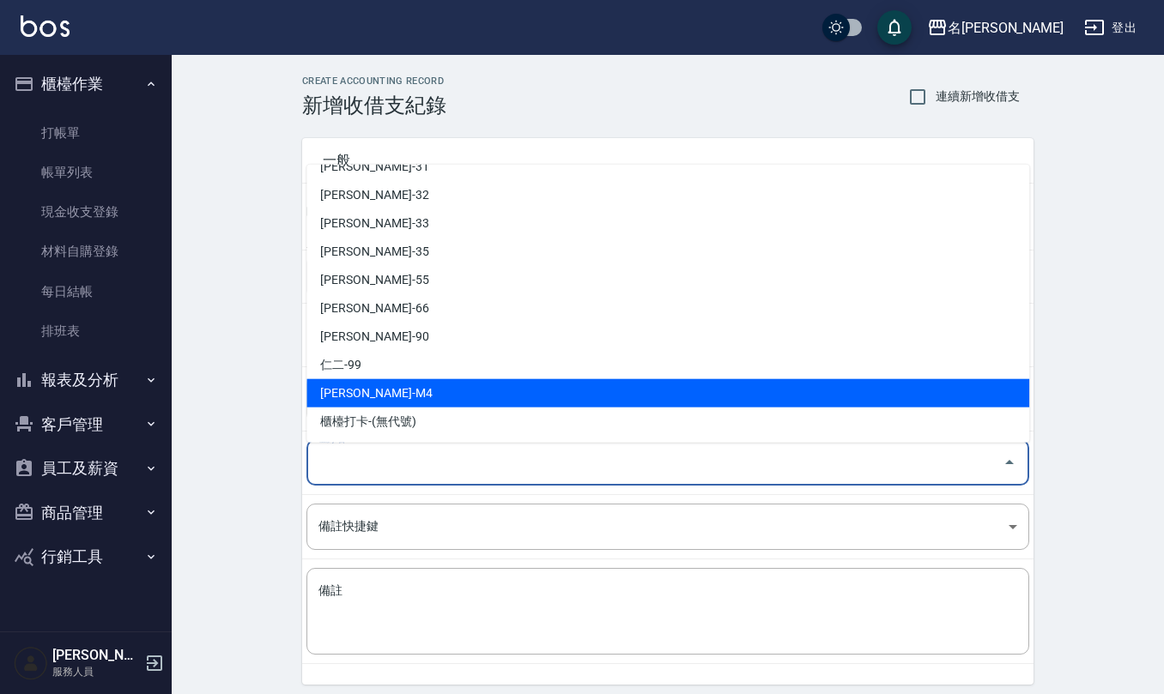
click at [447, 393] on li "[PERSON_NAME]-M4" at bounding box center [667, 393] width 723 height 28
type input "[PERSON_NAME]-M4"
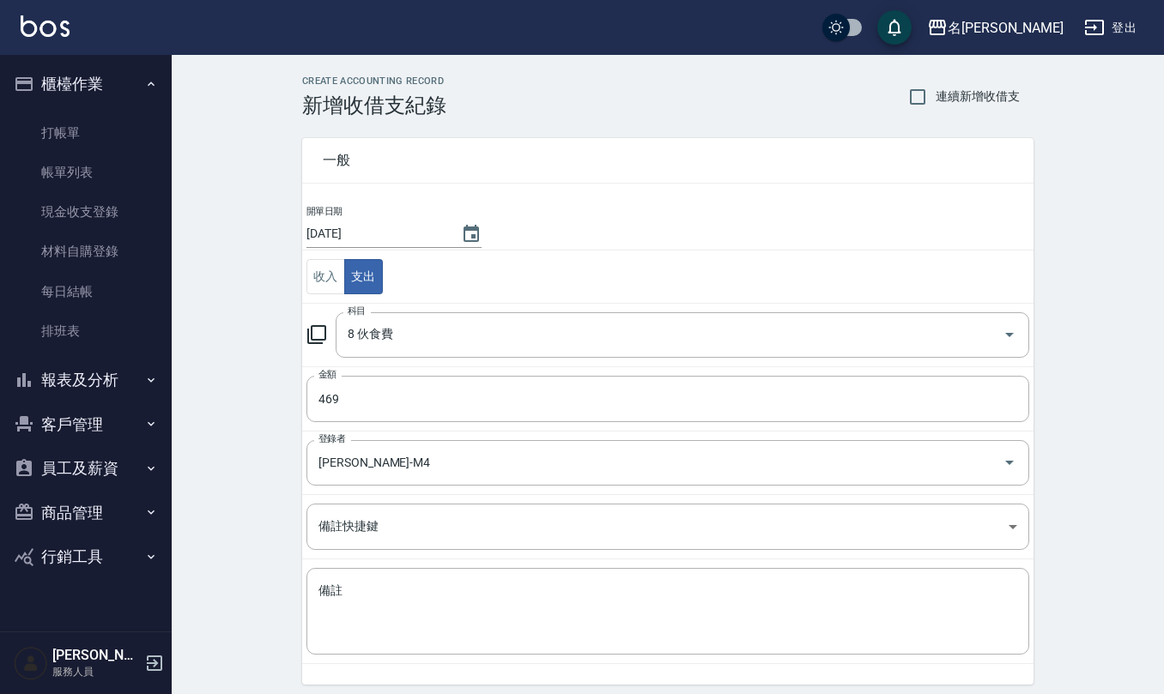
click at [378, 561] on td "備註 x 備註" at bounding box center [667, 611] width 731 height 105
click at [368, 599] on textarea "備註" at bounding box center [667, 612] width 698 height 58
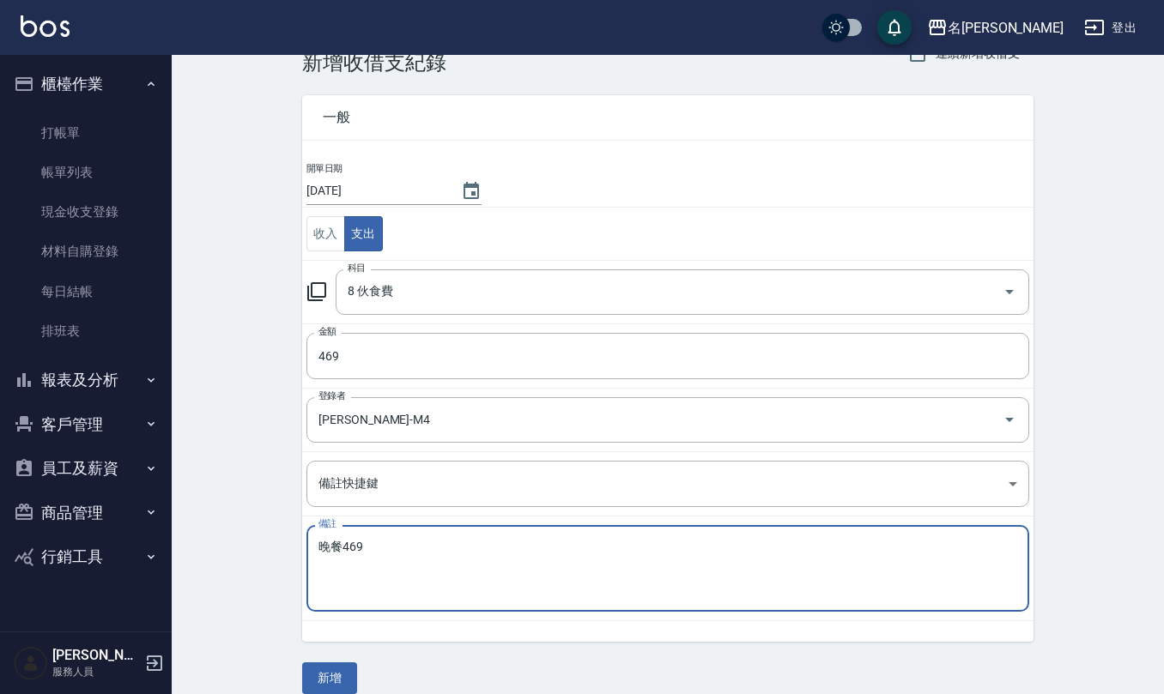
scroll to position [65, 0]
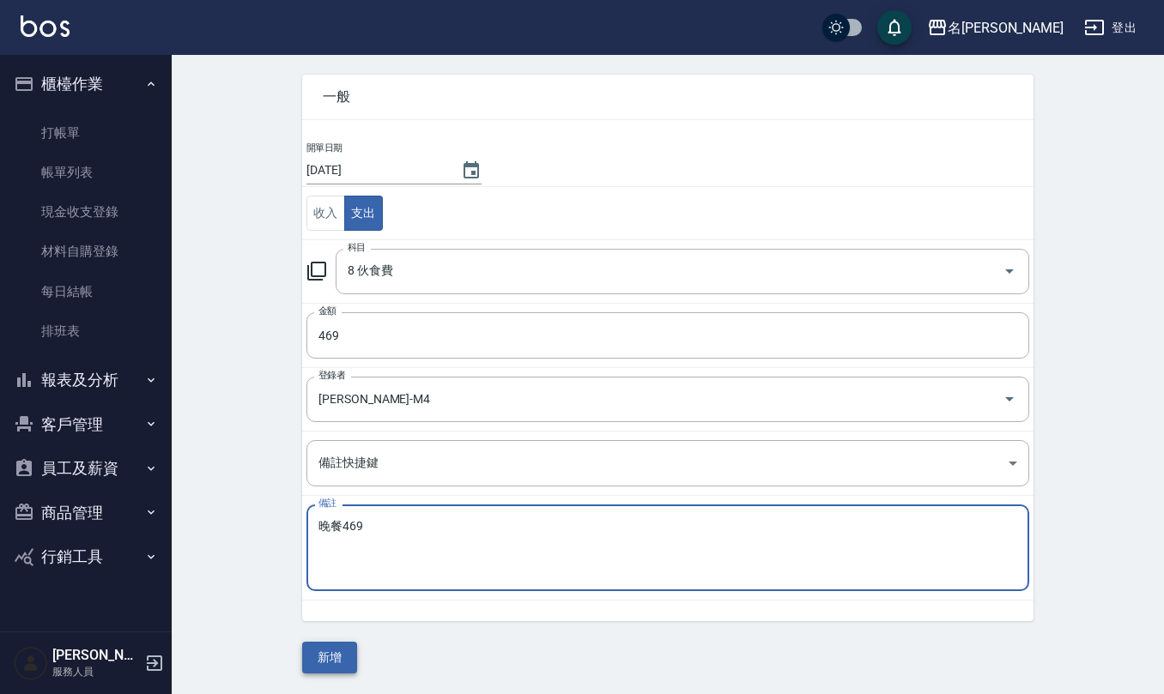
type textarea "晚餐469"
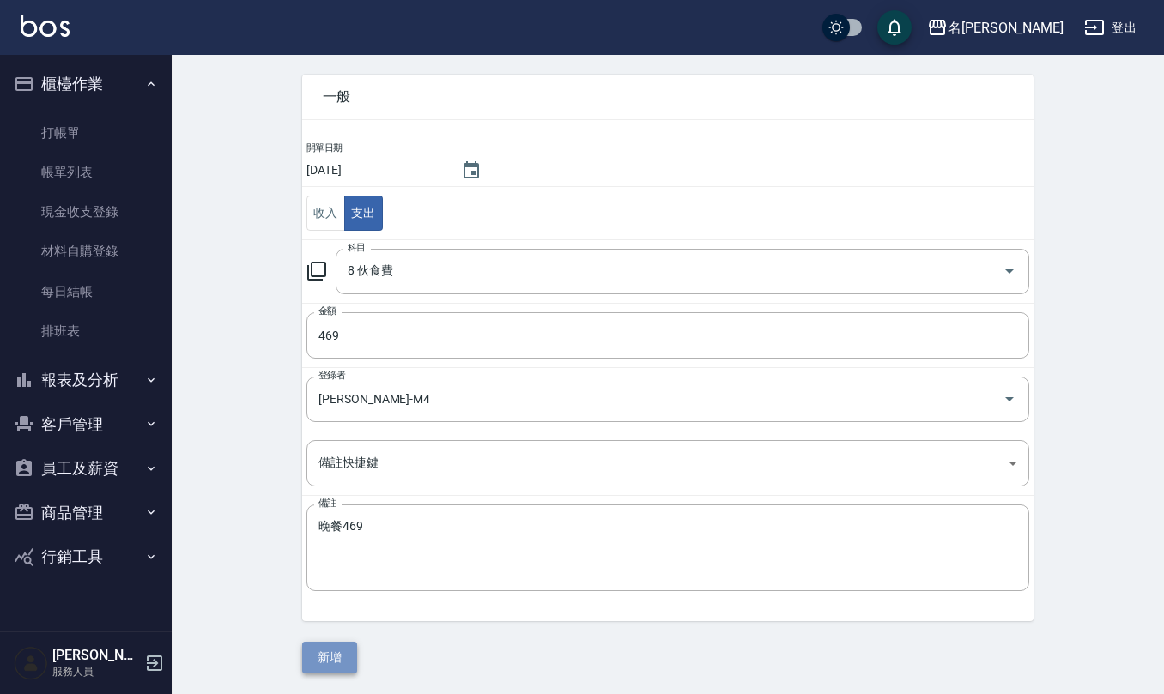
click at [305, 654] on button "新增" at bounding box center [329, 658] width 55 height 32
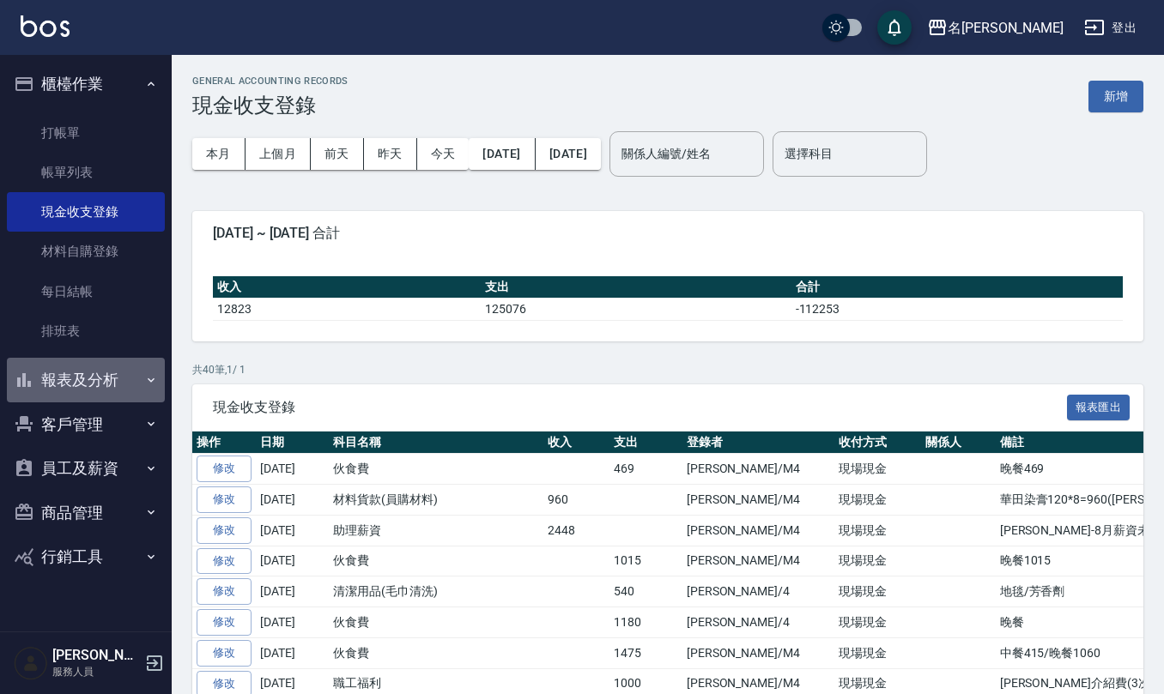
click at [90, 372] on button "報表及分析" at bounding box center [86, 380] width 158 height 45
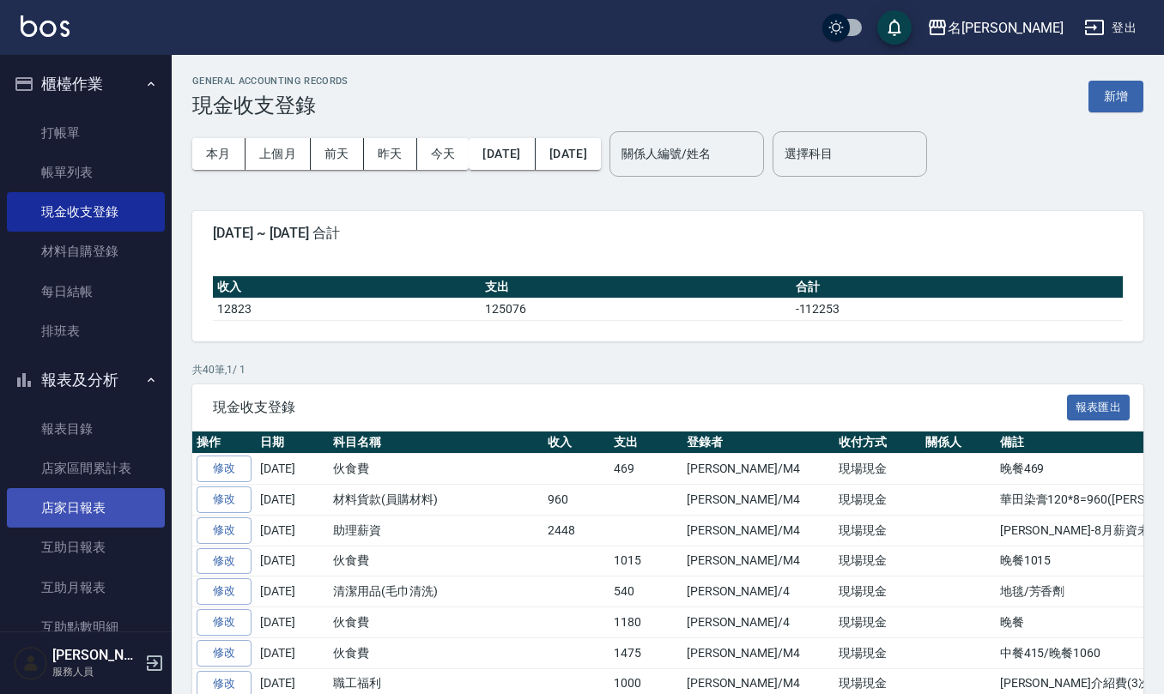
click at [106, 505] on link "店家日報表" at bounding box center [86, 507] width 158 height 39
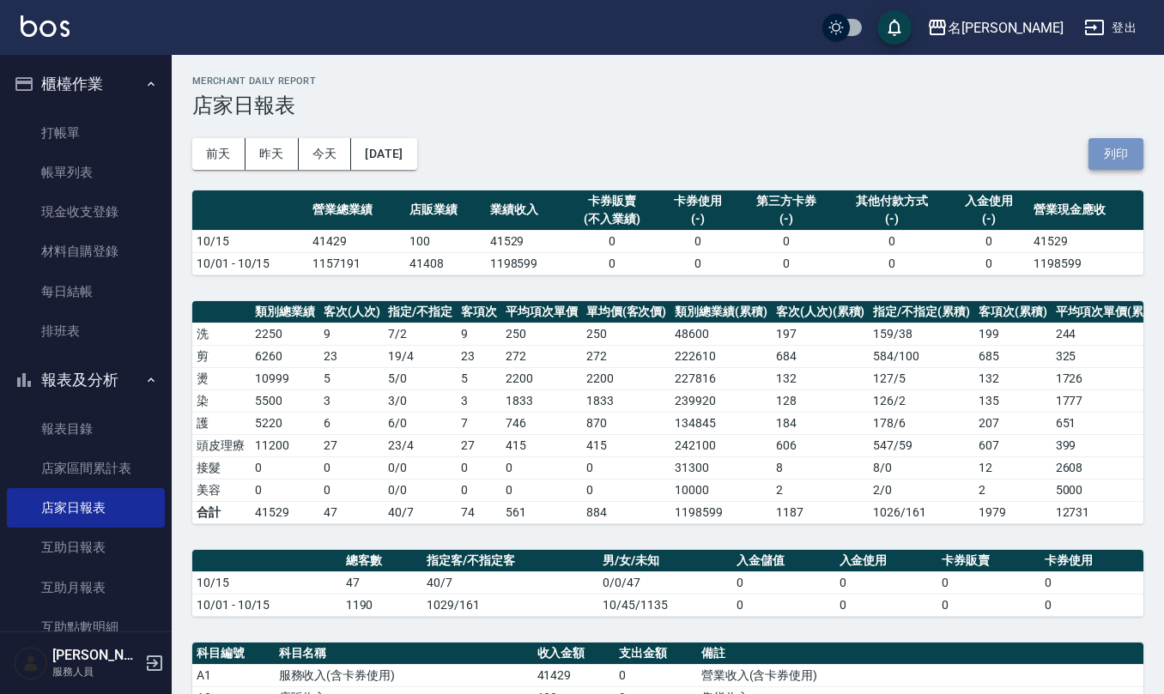
click at [1117, 152] on button "列印" at bounding box center [1115, 154] width 55 height 32
click at [110, 534] on link "互助日報表" at bounding box center [86, 547] width 158 height 39
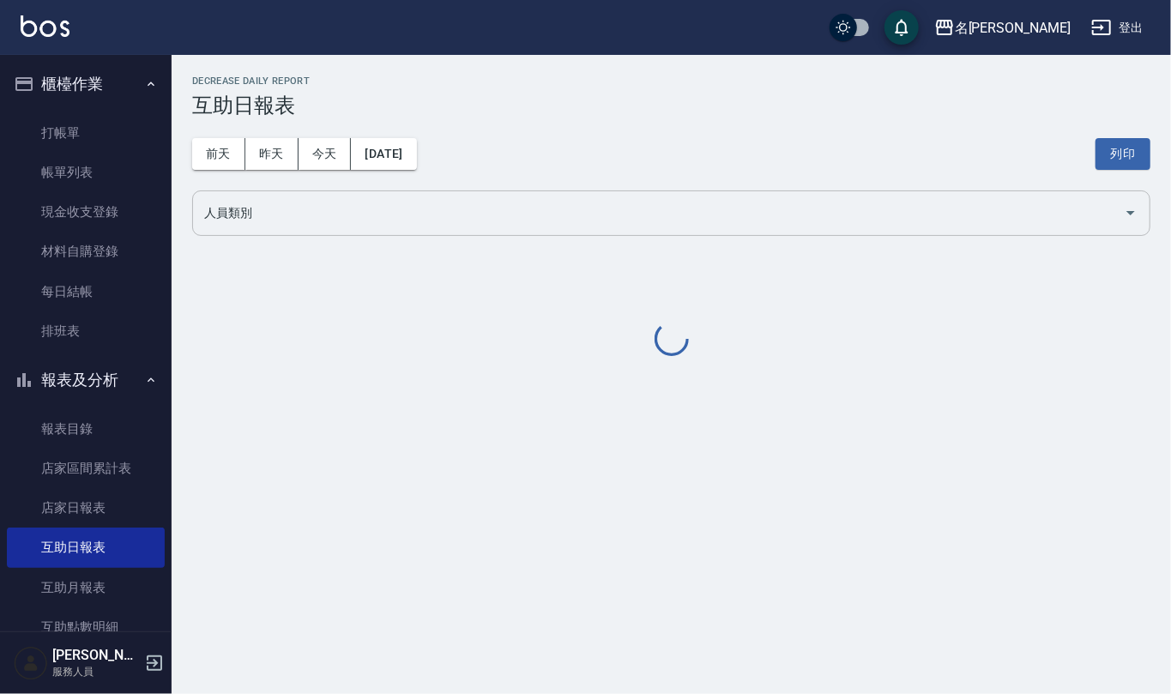
click at [451, 230] on div "人員類別" at bounding box center [671, 212] width 959 height 45
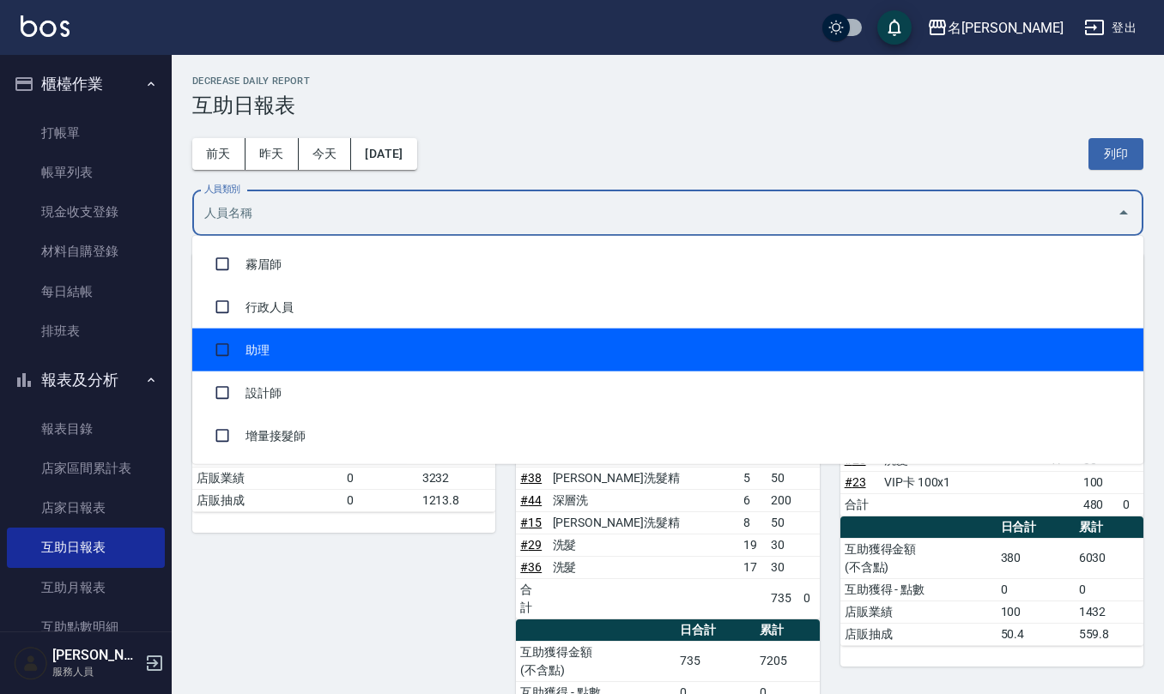
click at [333, 347] on li "助理" at bounding box center [667, 350] width 951 height 43
checkbox input "true"
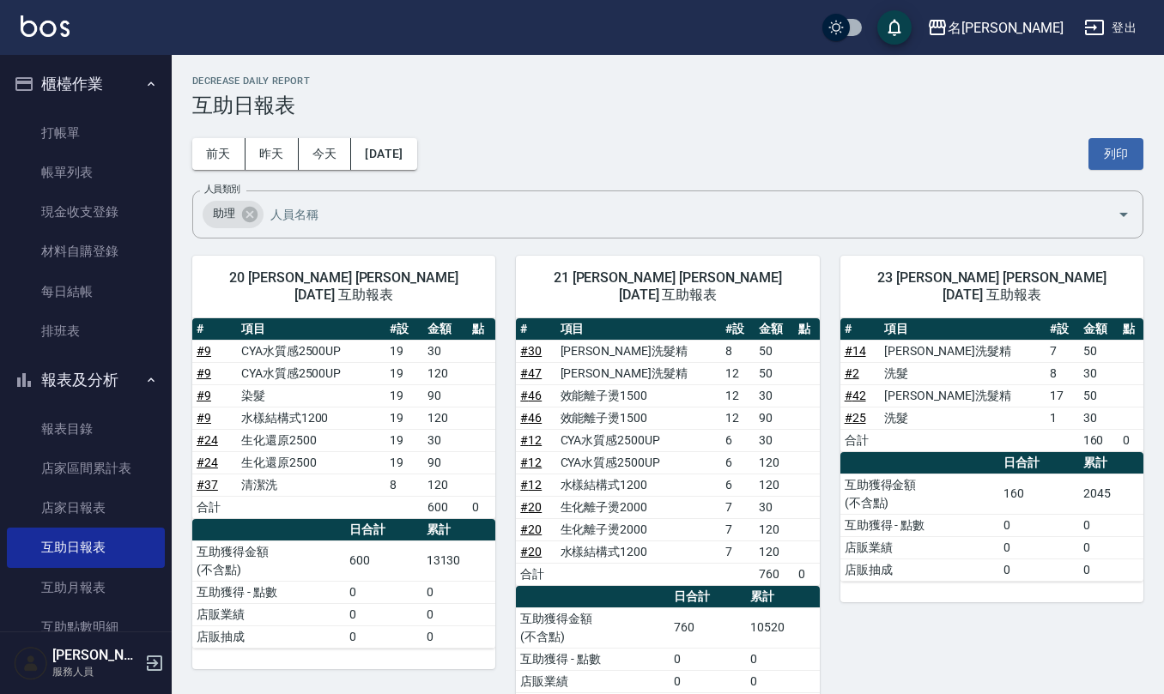
click at [697, 79] on h2 "Decrease Daily Report" at bounding box center [667, 81] width 951 height 11
click at [1110, 165] on button "列印" at bounding box center [1115, 154] width 55 height 32
click at [1123, 144] on button "列印" at bounding box center [1115, 154] width 55 height 32
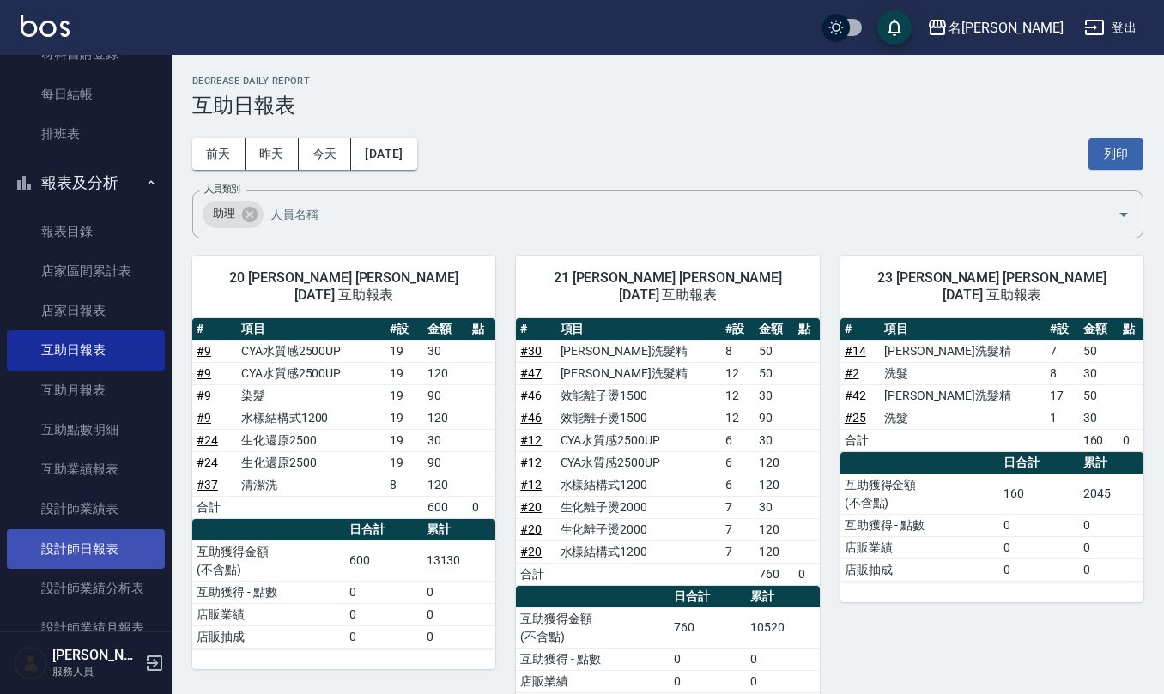
scroll to position [228, 0]
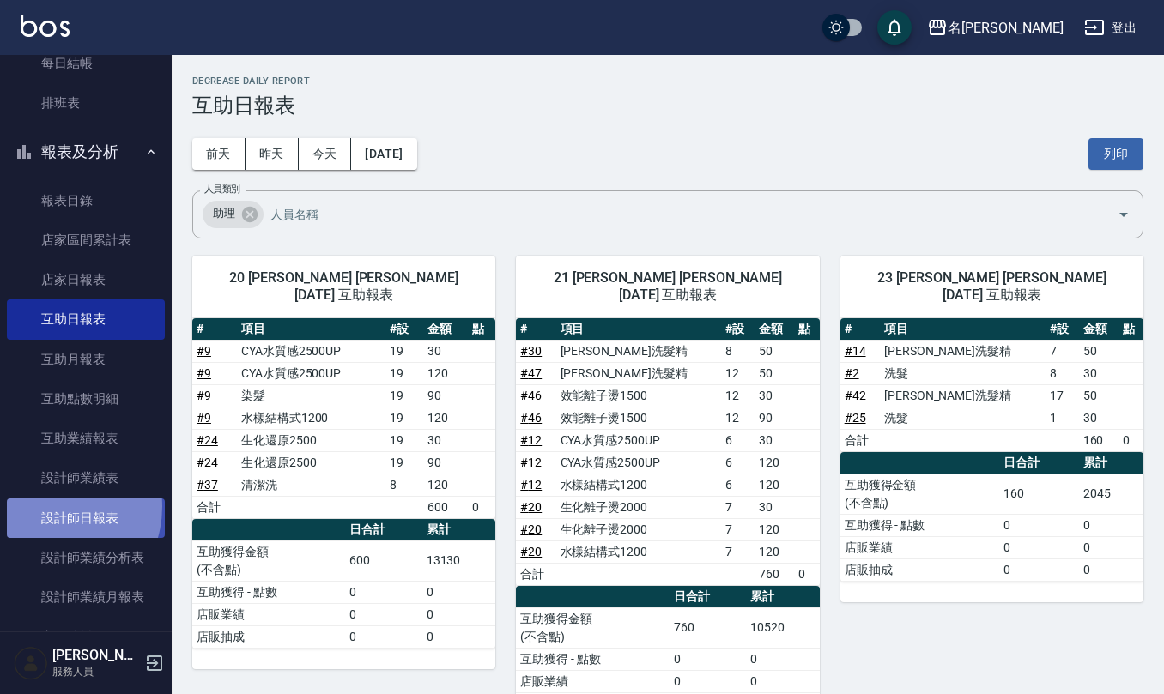
click at [50, 506] on link "設計師日報表" at bounding box center [86, 518] width 158 height 39
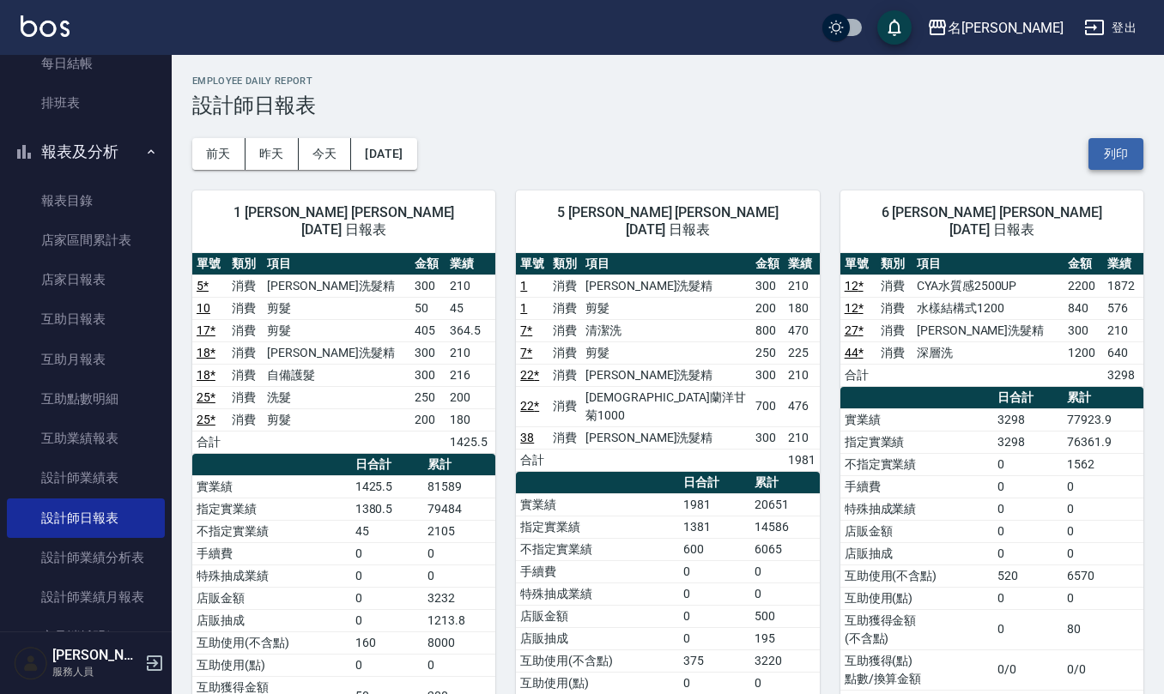
click at [1116, 154] on button "列印" at bounding box center [1115, 154] width 55 height 32
click at [90, 303] on link "互助日報表" at bounding box center [86, 318] width 158 height 39
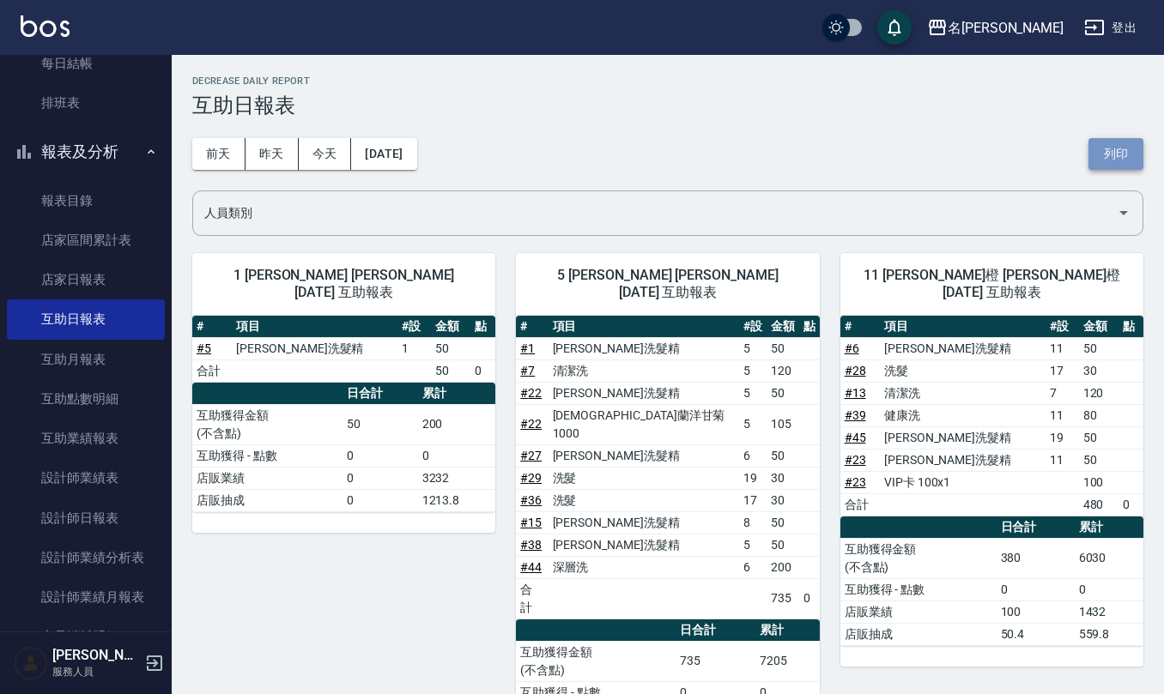
click at [1129, 146] on button "列印" at bounding box center [1115, 154] width 55 height 32
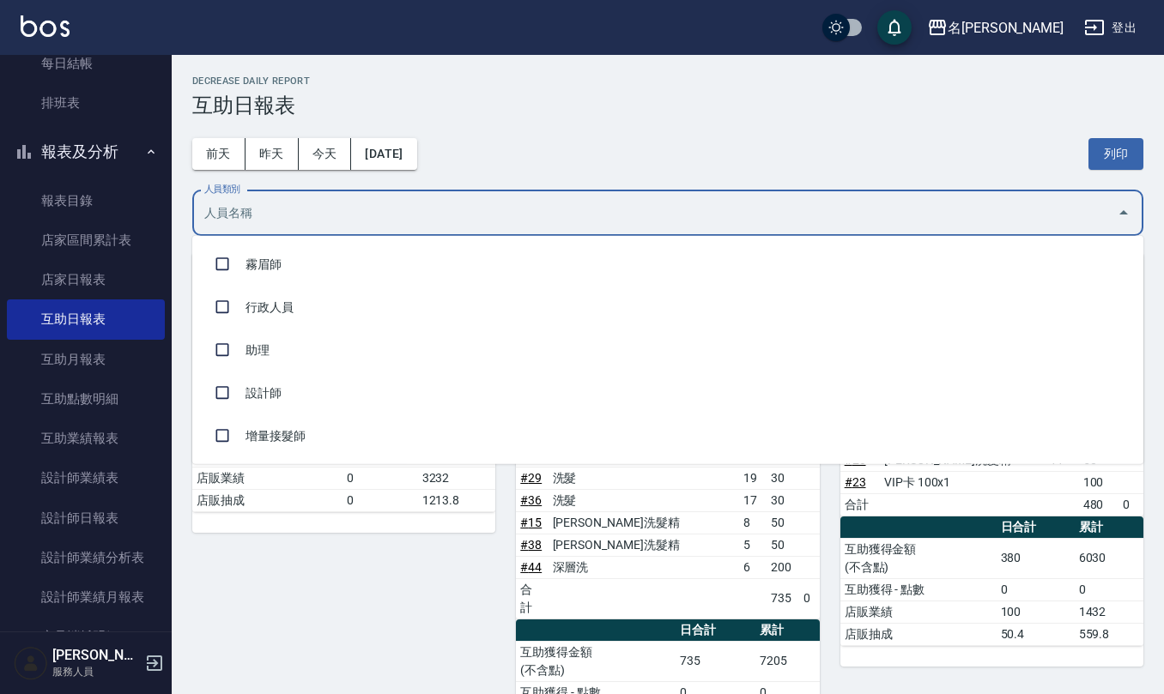
click at [279, 210] on input "人員類別" at bounding box center [655, 213] width 910 height 30
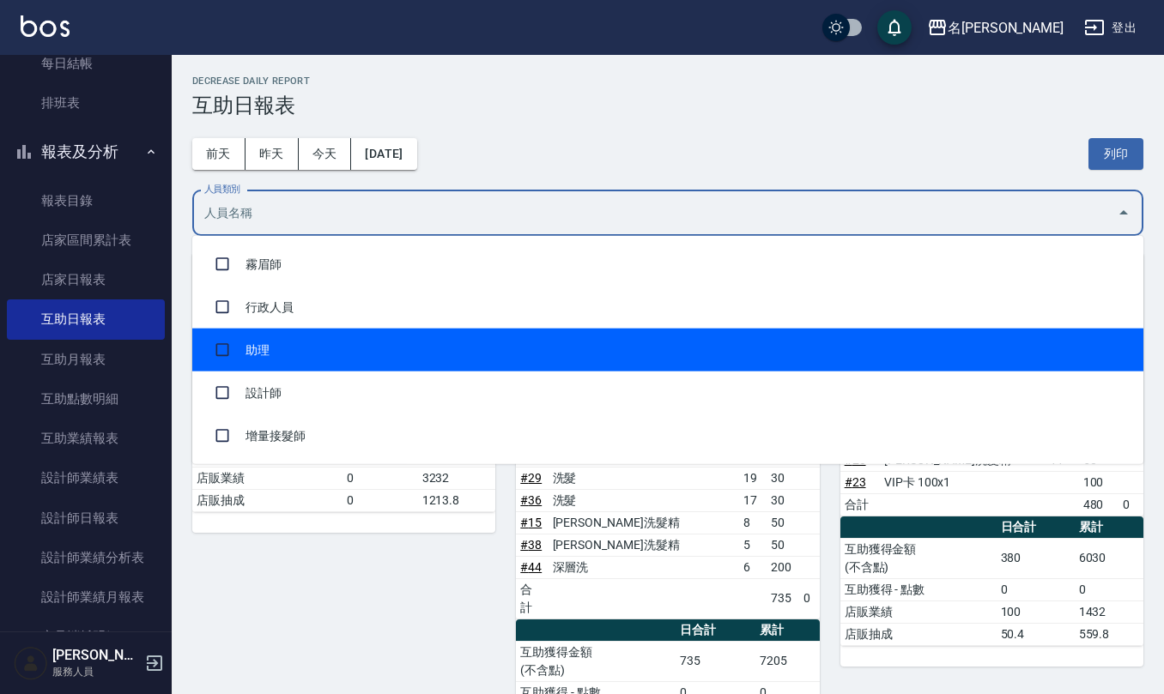
click at [314, 350] on li "助理" at bounding box center [667, 350] width 951 height 43
checkbox input "true"
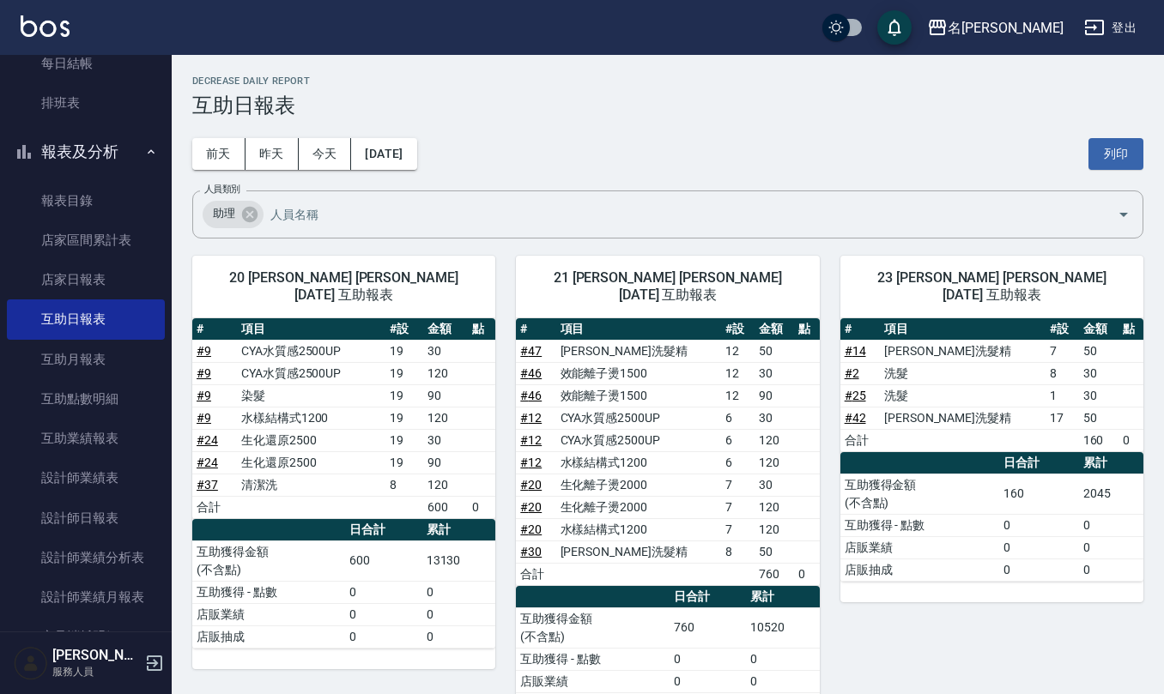
click at [650, 137] on div "[DATE] [DATE] [DATE] [DATE] 列印" at bounding box center [667, 154] width 951 height 73
click at [1123, 156] on button "列印" at bounding box center [1115, 154] width 55 height 32
click at [103, 283] on link "店家日報表" at bounding box center [86, 279] width 158 height 39
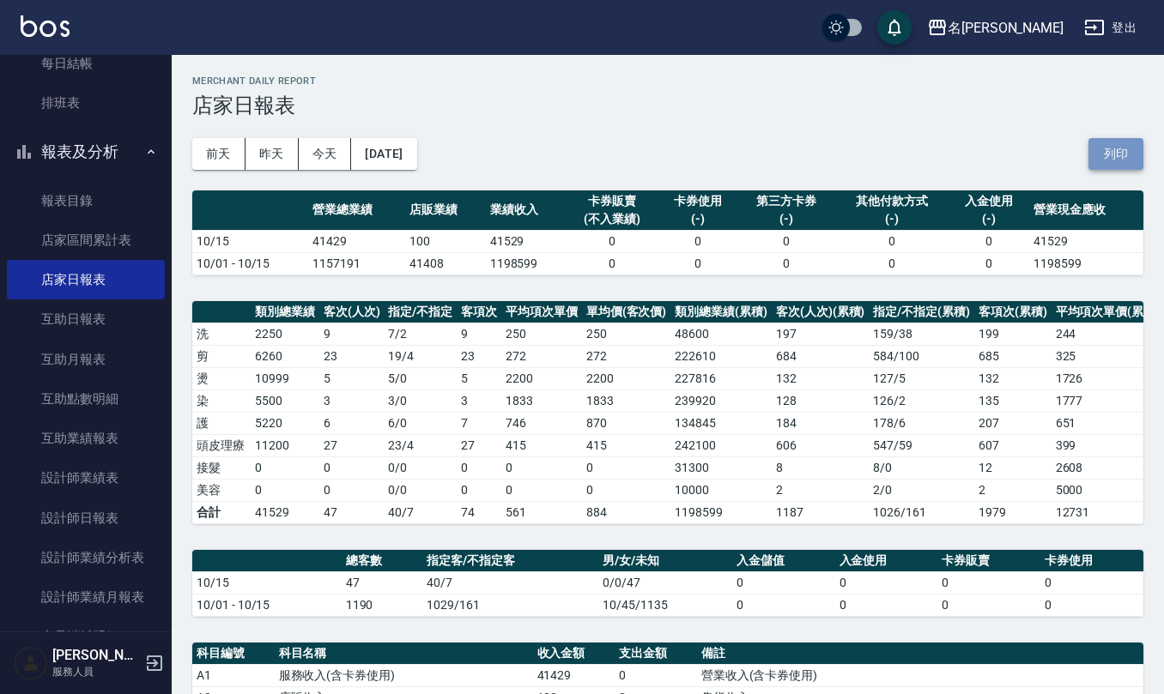
click at [1126, 149] on button "列印" at bounding box center [1115, 154] width 55 height 32
click at [73, 70] on link "每日結帳" at bounding box center [86, 63] width 158 height 39
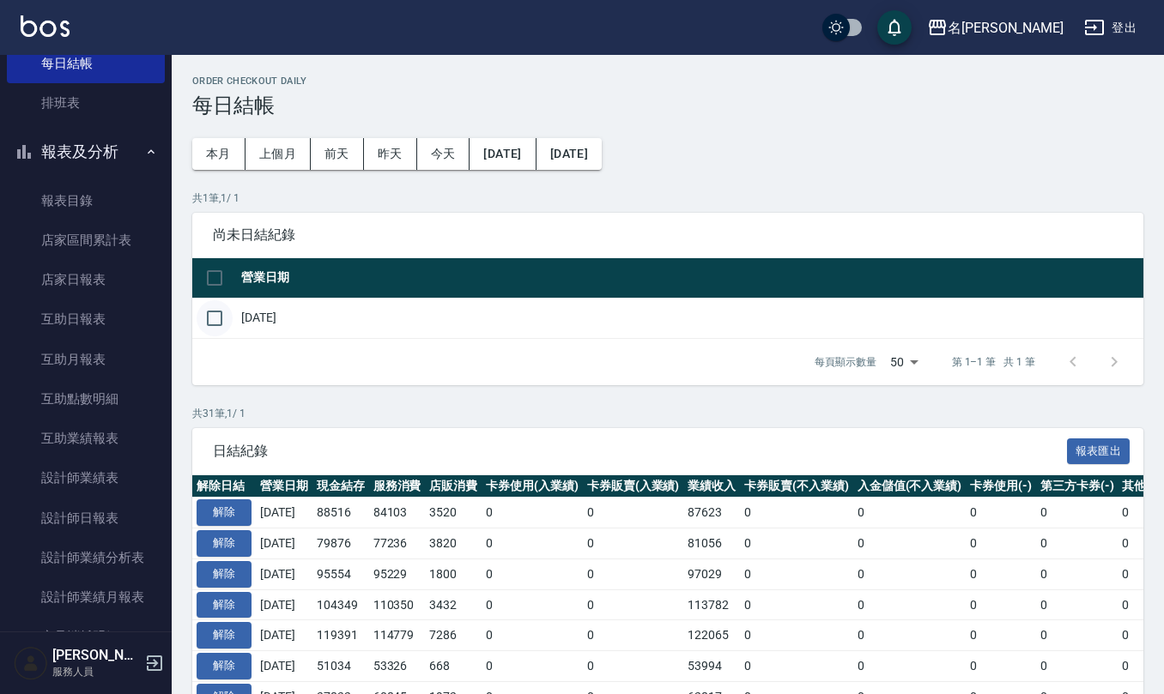
click at [211, 321] on input "checkbox" at bounding box center [215, 318] width 36 height 36
checkbox input "true"
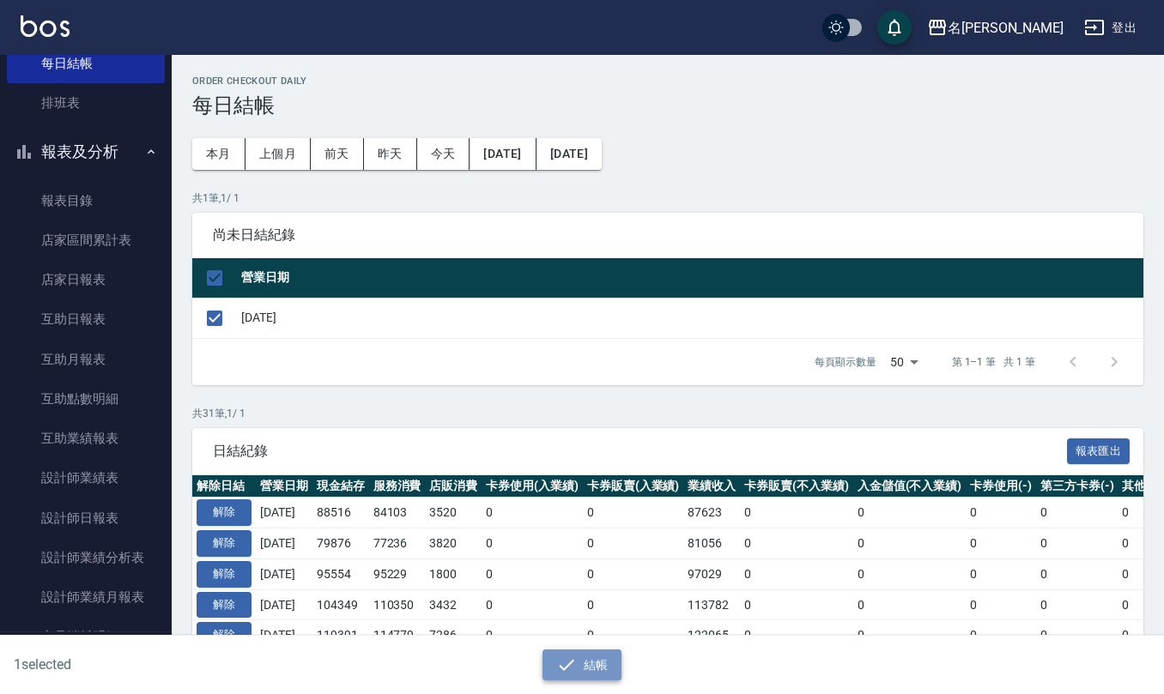
click at [612, 668] on button "結帳" at bounding box center [582, 666] width 80 height 32
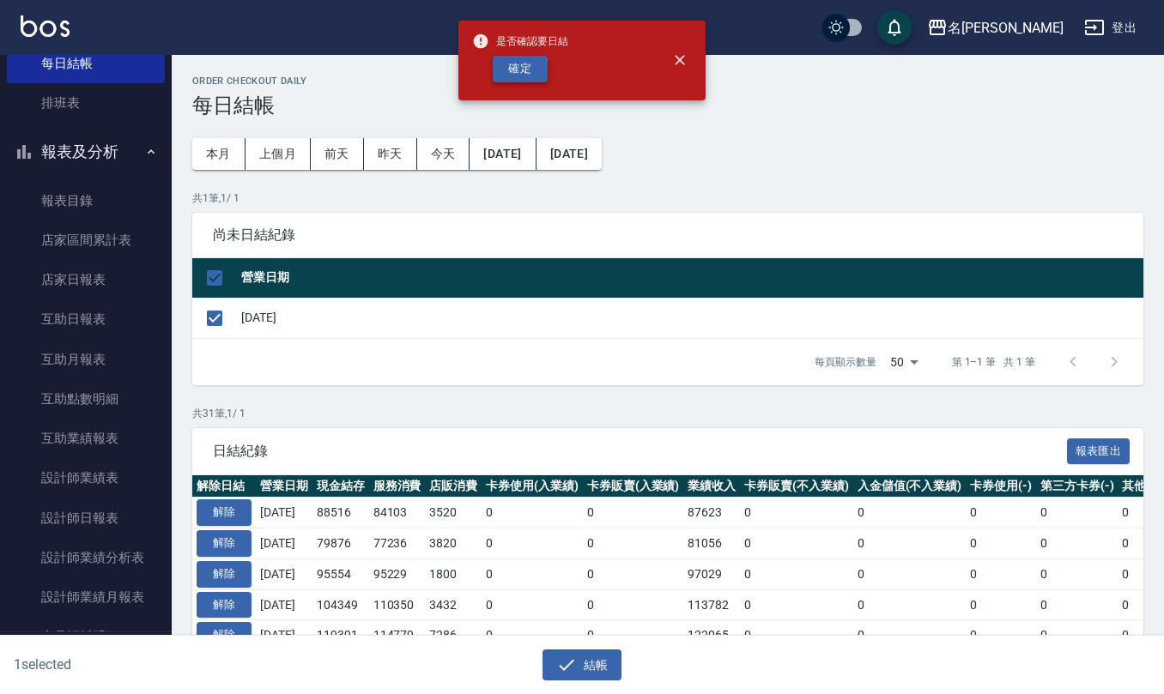
click at [539, 69] on button "確定" at bounding box center [520, 69] width 55 height 27
checkbox input "false"
